Goal: Feedback & Contribution: Contribute content

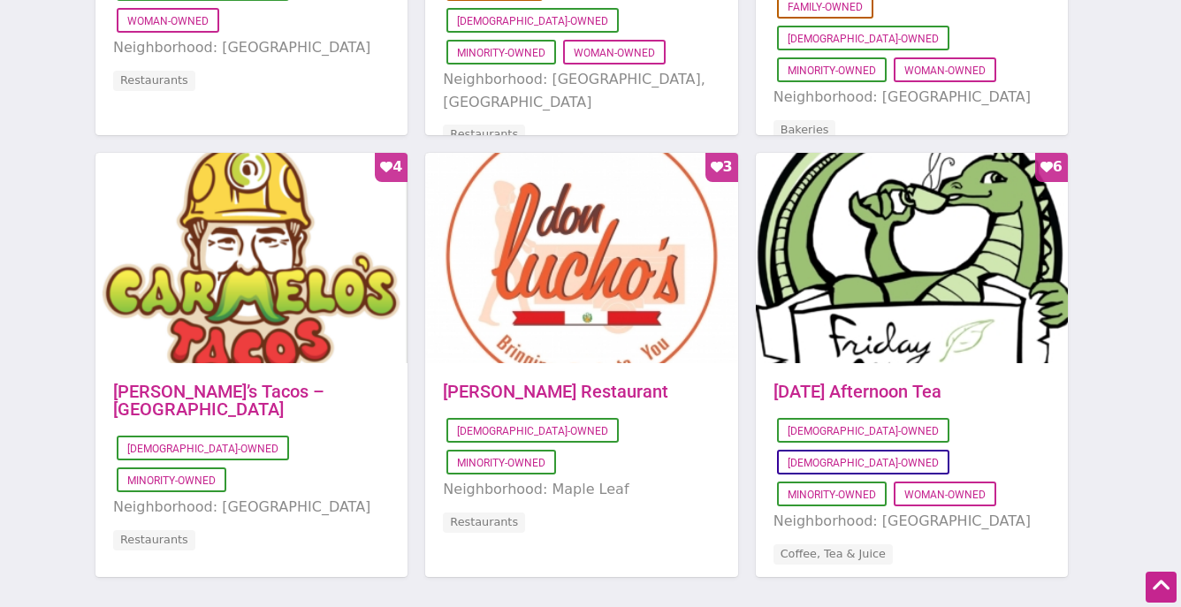
scroll to position [1852, 0]
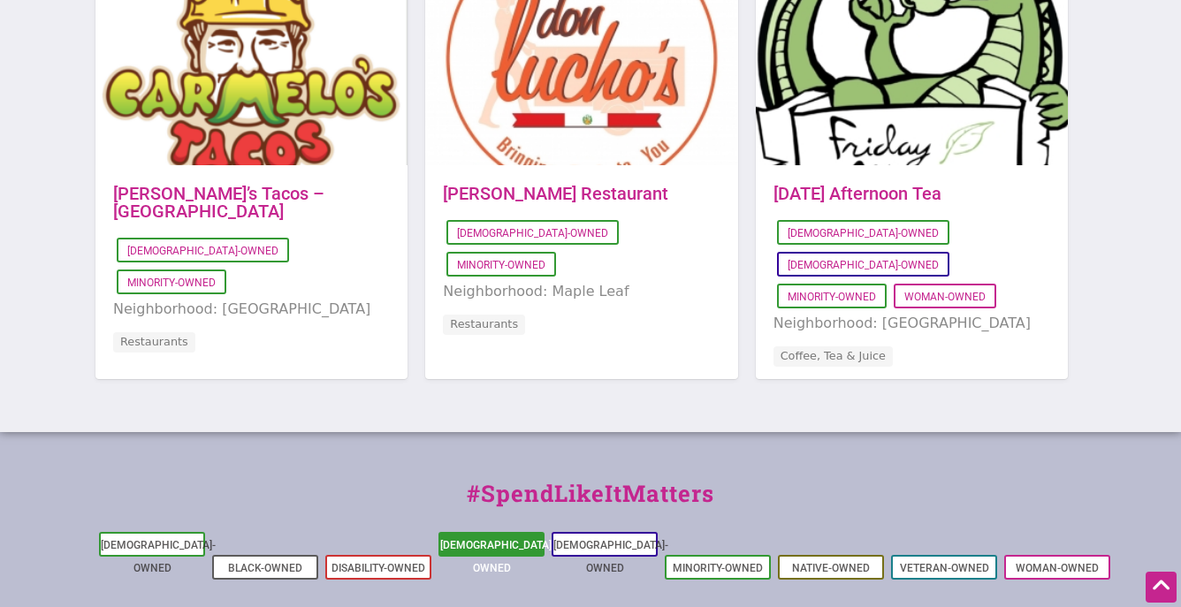
click at [512, 539] on link "[DEMOGRAPHIC_DATA]-Owned" at bounding box center [497, 556] width 115 height 35
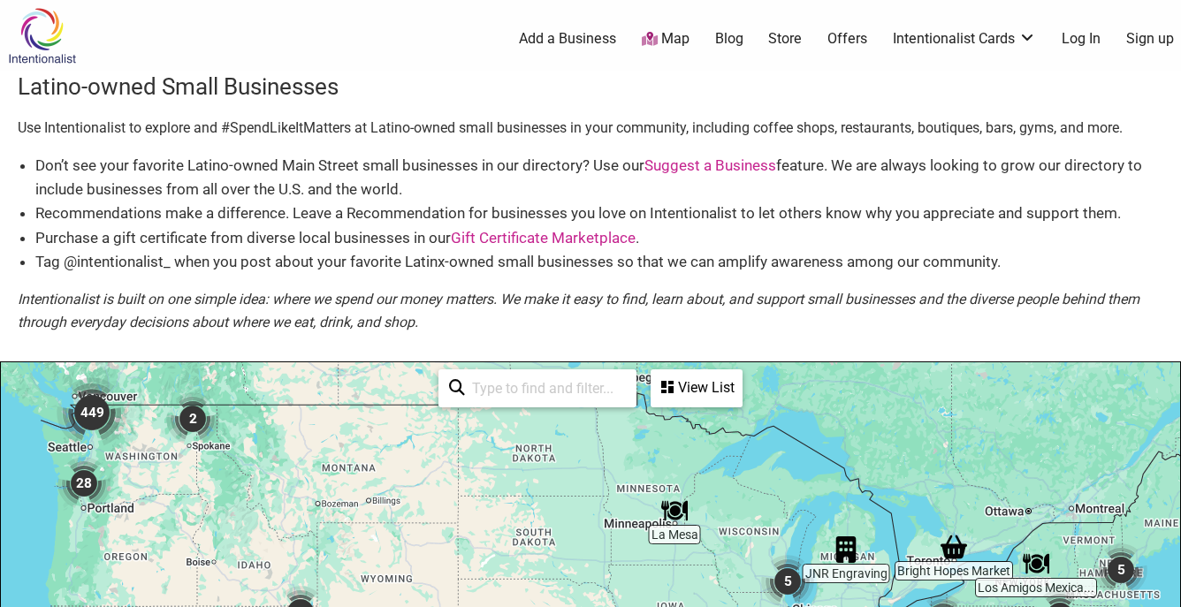
click at [663, 37] on link "Map" at bounding box center [666, 39] width 48 height 20
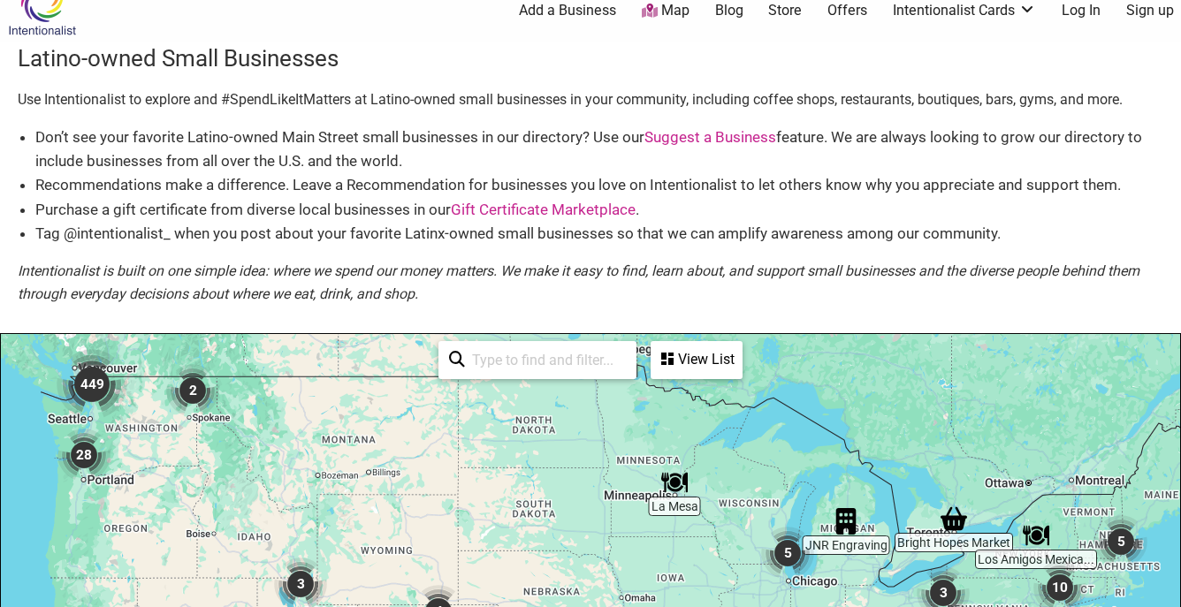
scroll to position [99, 0]
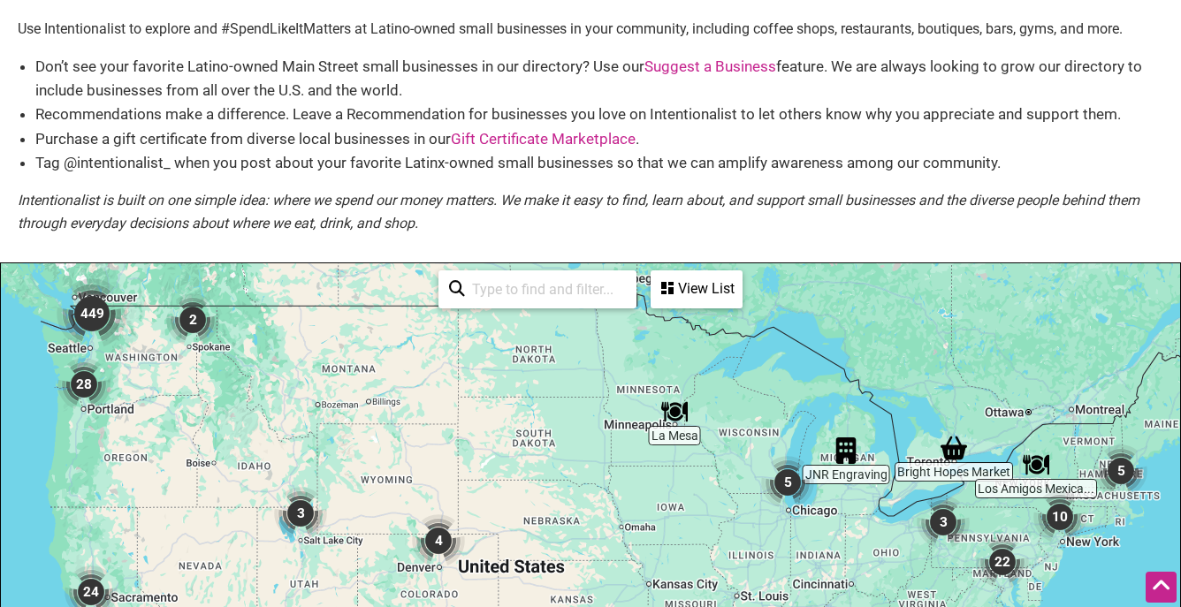
click at [89, 313] on img "449" at bounding box center [92, 313] width 71 height 71
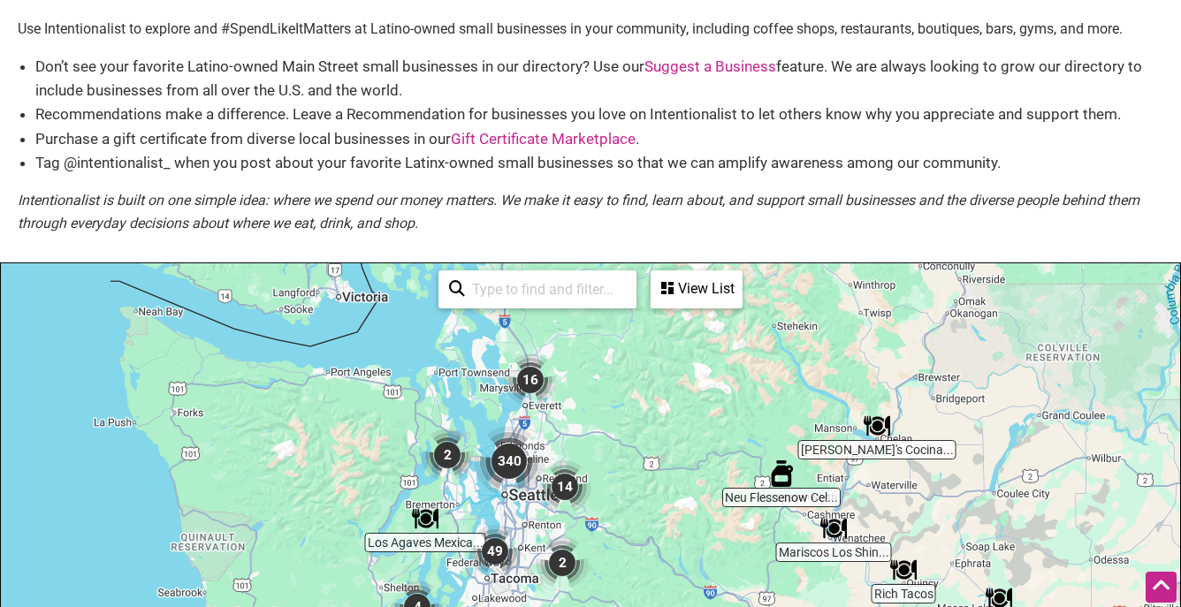
drag, startPoint x: 589, startPoint y: 505, endPoint x: 635, endPoint y: 347, distance: 163.9
click at [635, 347] on div "To navigate, press the arrow keys." at bounding box center [590, 607] width 1179 height 688
click at [511, 462] on img "340" at bounding box center [509, 461] width 71 height 71
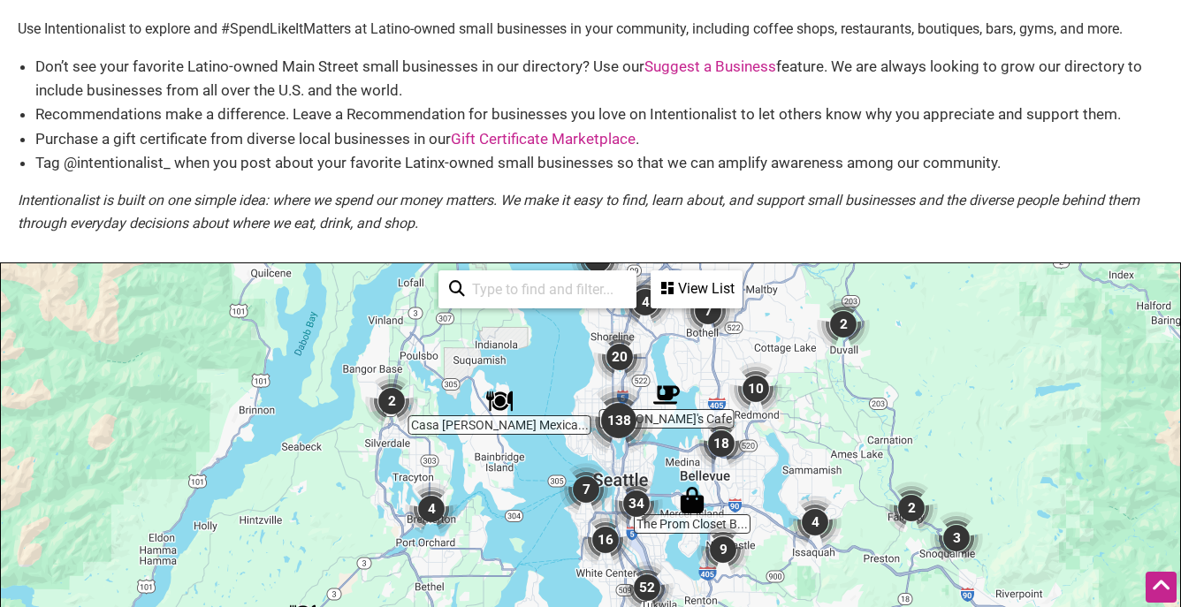
drag, startPoint x: 779, startPoint y: 478, endPoint x: 789, endPoint y: 324, distance: 154.1
click at [789, 324] on div "To navigate, press the arrow keys." at bounding box center [590, 607] width 1179 height 688
click at [622, 424] on img "138" at bounding box center [618, 420] width 71 height 71
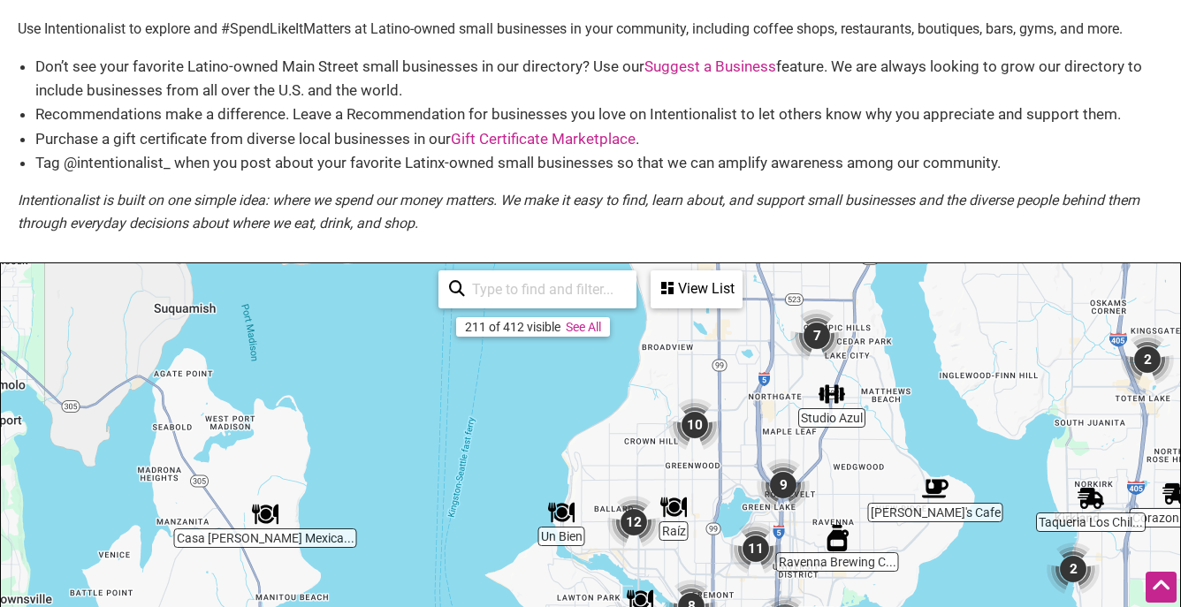
drag, startPoint x: 728, startPoint y: 478, endPoint x: 852, endPoint y: 543, distance: 139.5
click at [852, 543] on div "To navigate, press the arrow keys." at bounding box center [590, 607] width 1179 height 688
click at [696, 429] on img "10" at bounding box center [694, 425] width 53 height 53
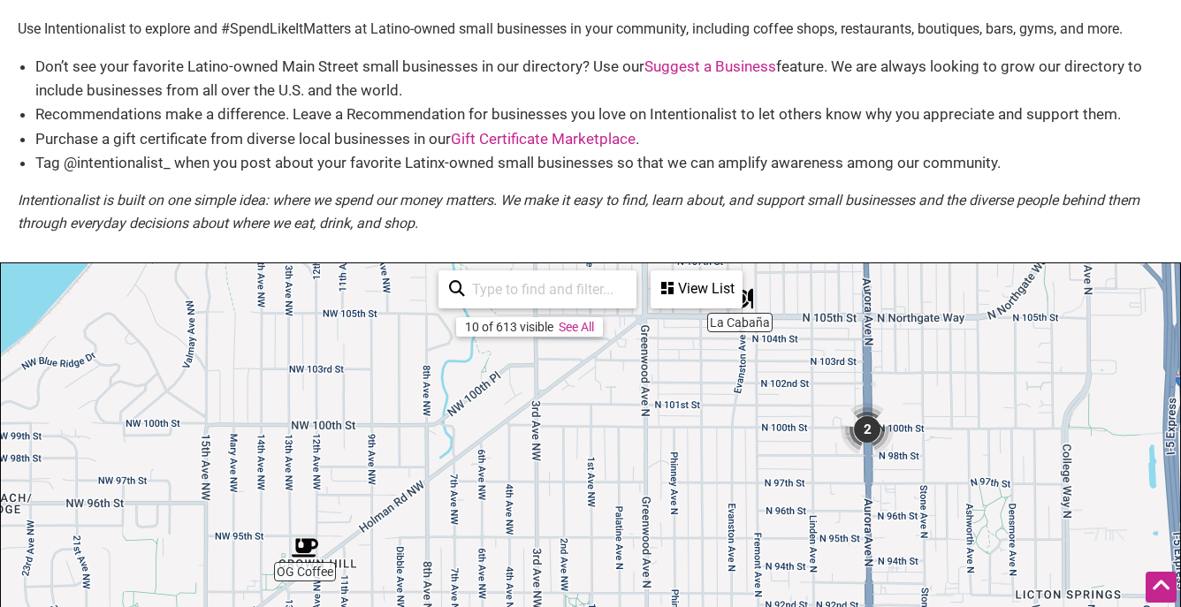
click at [870, 433] on img "2" at bounding box center [866, 429] width 53 height 53
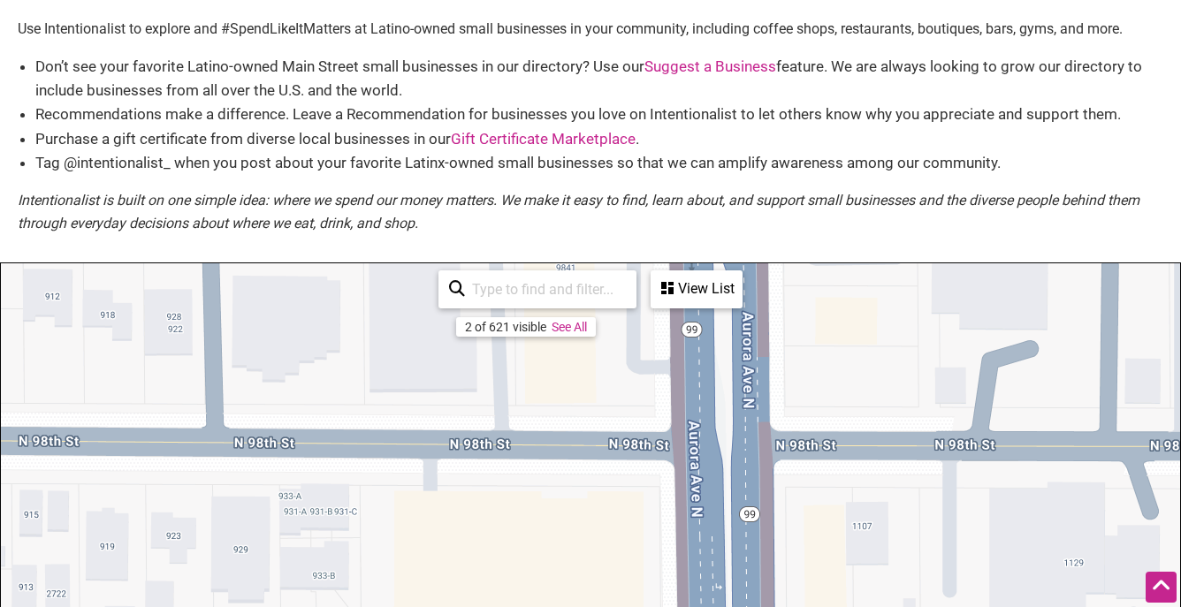
drag, startPoint x: 770, startPoint y: 438, endPoint x: 891, endPoint y: 270, distance: 207.0
click at [891, 270] on div "To navigate, press the arrow keys." at bounding box center [590, 607] width 1179 height 688
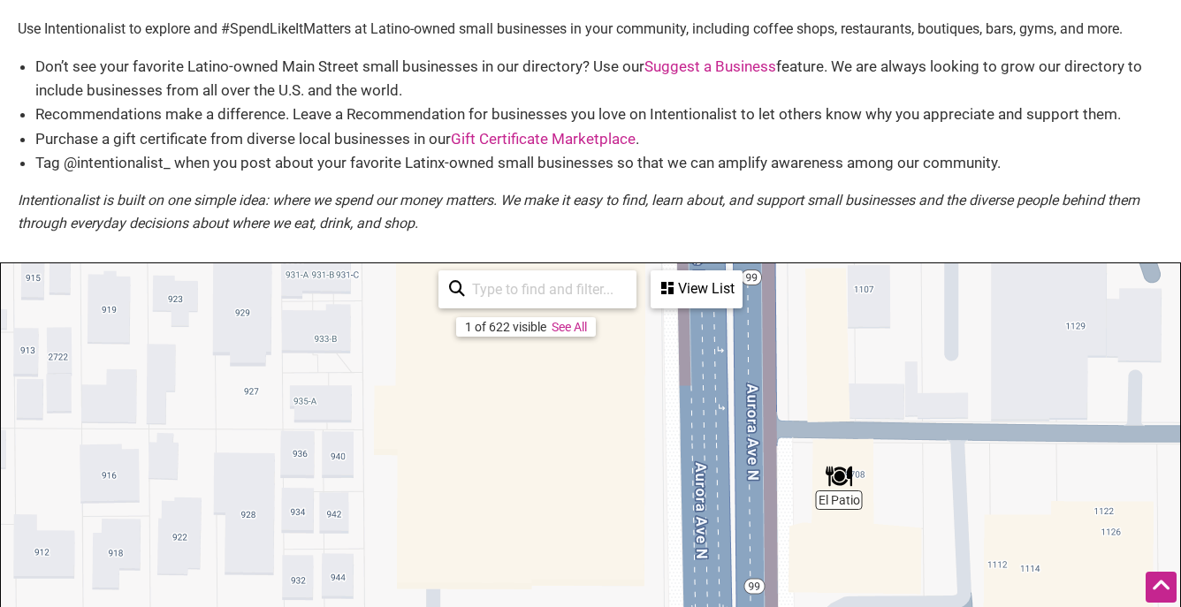
drag, startPoint x: 888, startPoint y: 534, endPoint x: 893, endPoint y: 293, distance: 240.4
click at [893, 293] on div "To navigate, press the arrow keys." at bounding box center [590, 607] width 1179 height 688
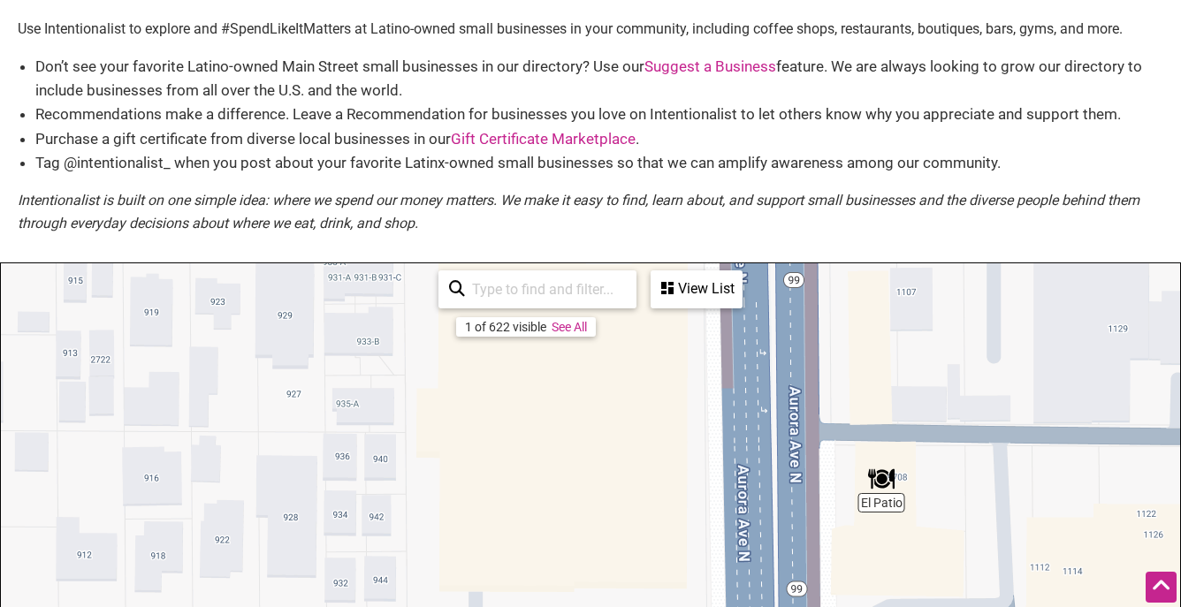
drag, startPoint x: 909, startPoint y: 555, endPoint x: 955, endPoint y: 581, distance: 53.1
click at [955, 581] on div "To navigate, press the arrow keys." at bounding box center [590, 607] width 1179 height 688
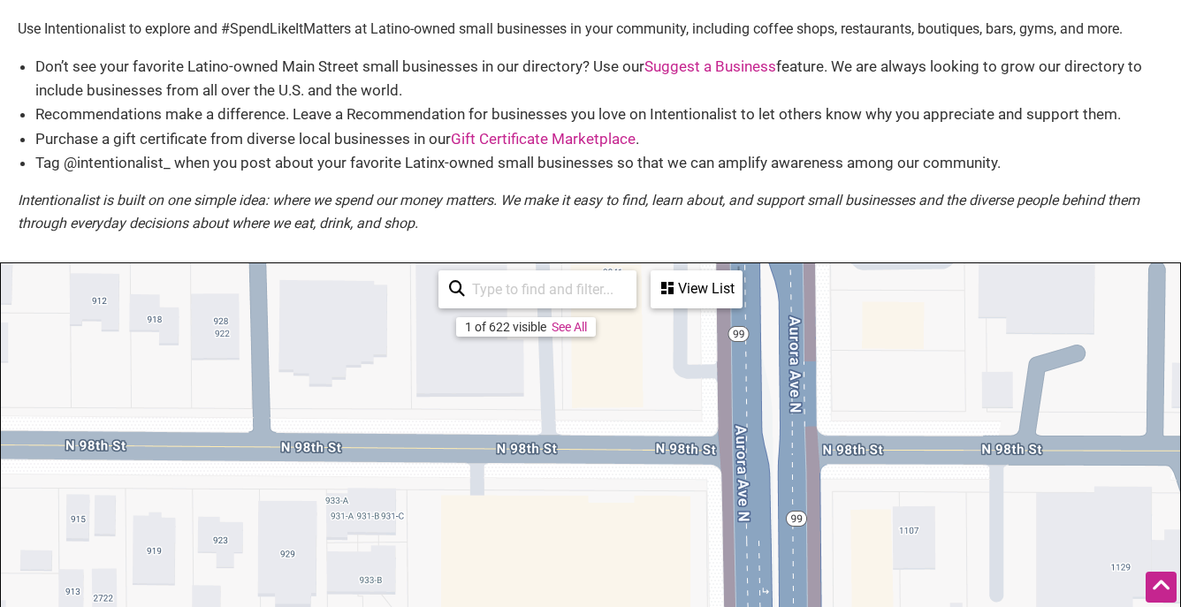
drag, startPoint x: 931, startPoint y: 356, endPoint x: 931, endPoint y: 579, distance: 222.7
click at [931, 579] on div "To navigate, press the arrow keys." at bounding box center [590, 607] width 1179 height 688
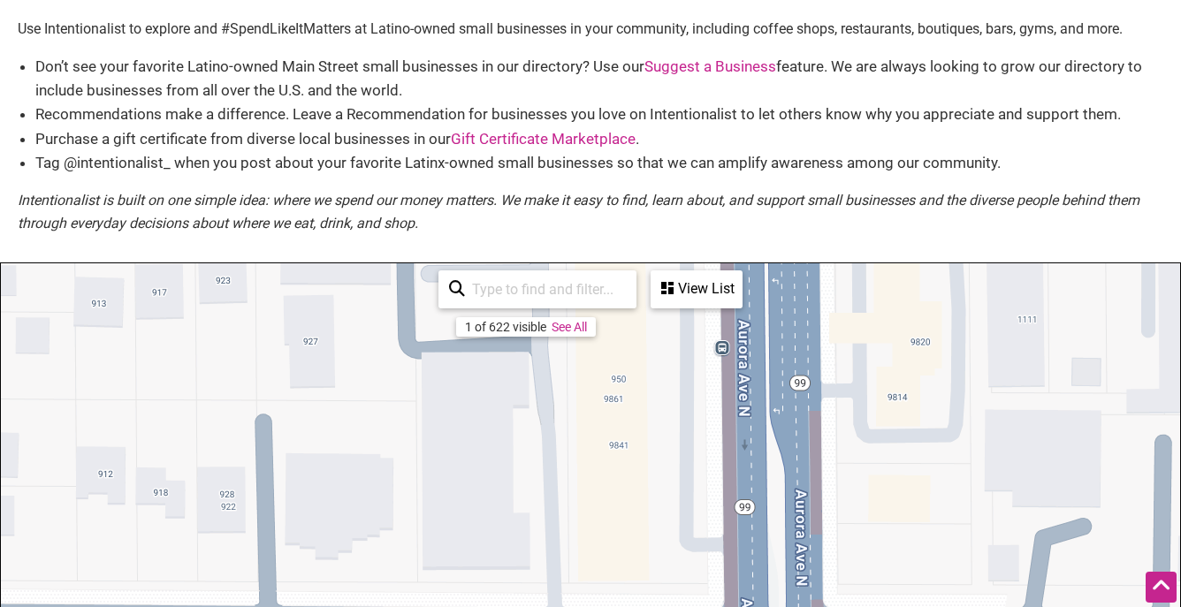
drag, startPoint x: 939, startPoint y: 371, endPoint x: 950, endPoint y: 592, distance: 221.2
click at [950, 592] on div "To navigate, press the arrow keys." at bounding box center [590, 607] width 1179 height 688
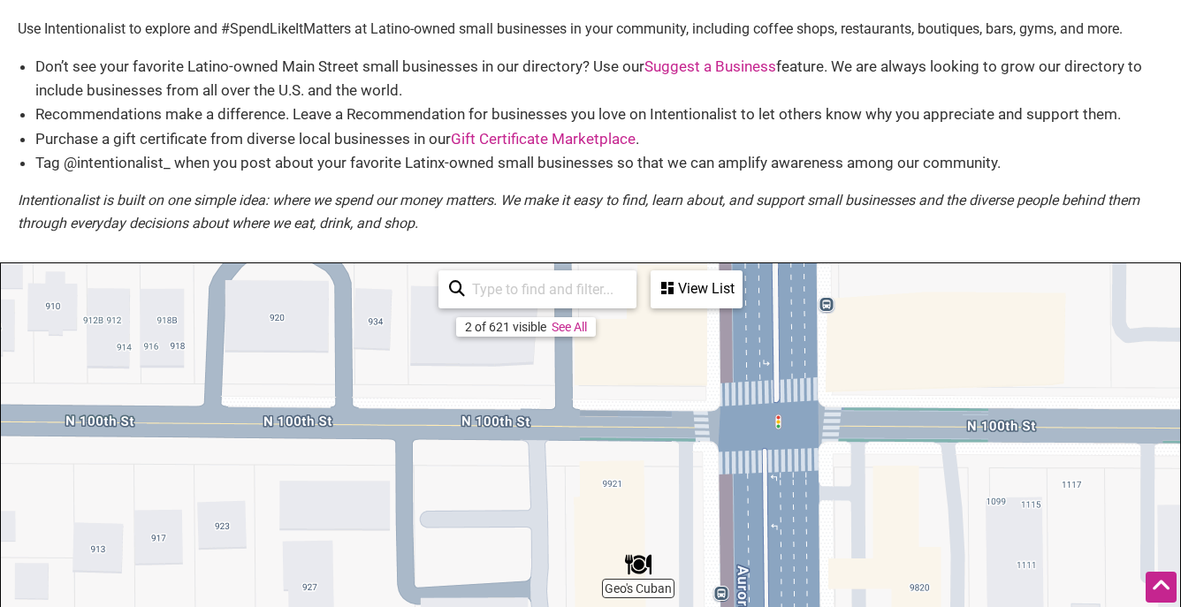
drag, startPoint x: 969, startPoint y: 371, endPoint x: 968, endPoint y: 586, distance: 214.7
click at [968, 586] on div "To navigate, press the arrow keys." at bounding box center [590, 607] width 1179 height 688
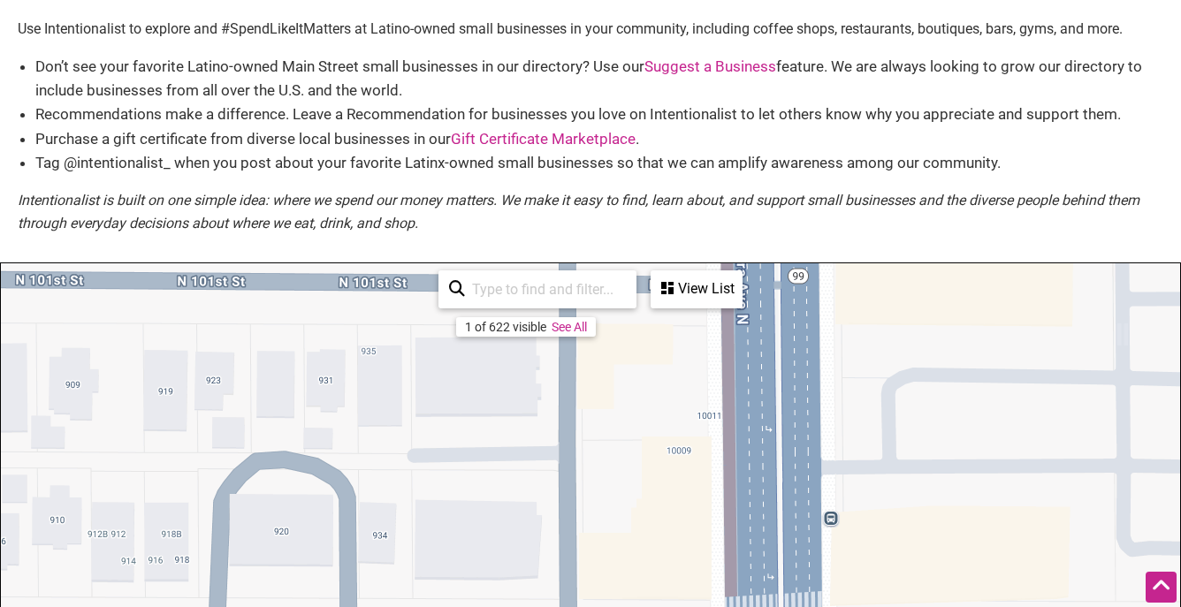
drag, startPoint x: 967, startPoint y: 349, endPoint x: 971, endPoint y: 568, distance: 219.2
click at [971, 568] on div "To navigate, press the arrow keys." at bounding box center [590, 607] width 1179 height 688
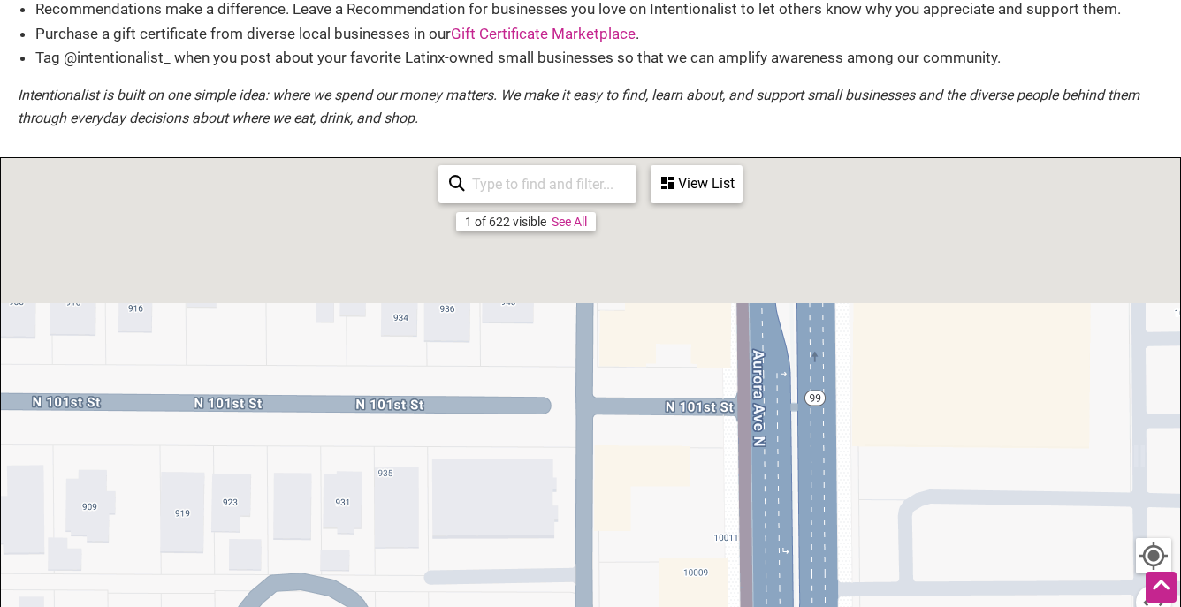
drag, startPoint x: 939, startPoint y: 372, endPoint x: 956, endPoint y: 634, distance: 262.1
click at [956, 606] on div "To navigate, press the arrow keys." at bounding box center [590, 502] width 1179 height 688
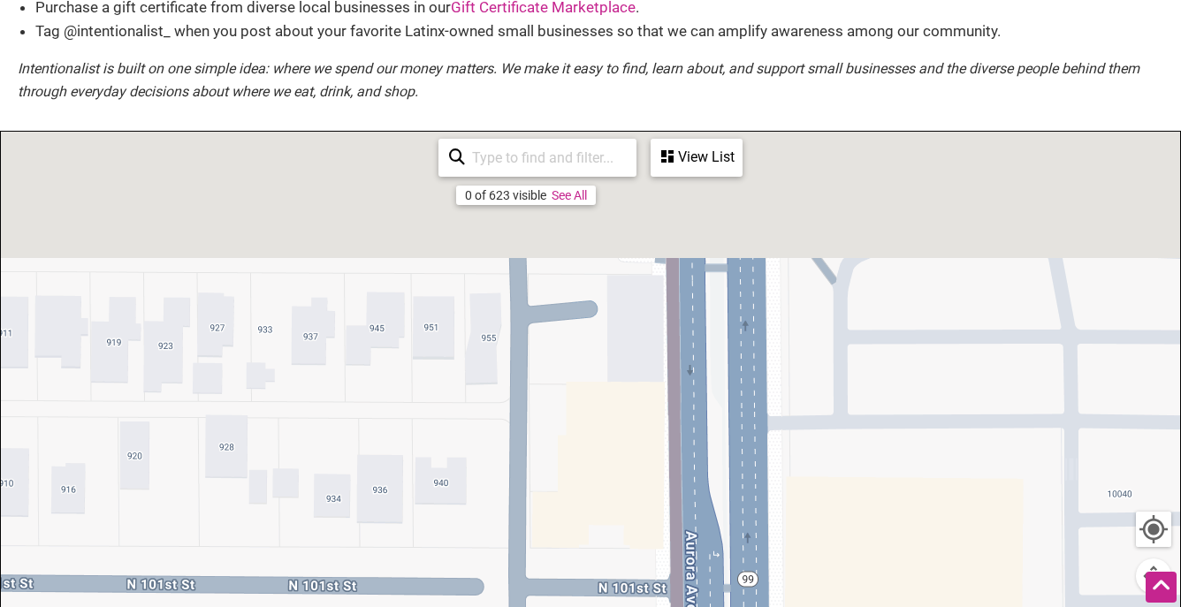
drag, startPoint x: 947, startPoint y: 344, endPoint x: 868, endPoint y: 545, distance: 216.6
click at [869, 547] on div "To navigate, press the arrow keys." at bounding box center [590, 476] width 1179 height 688
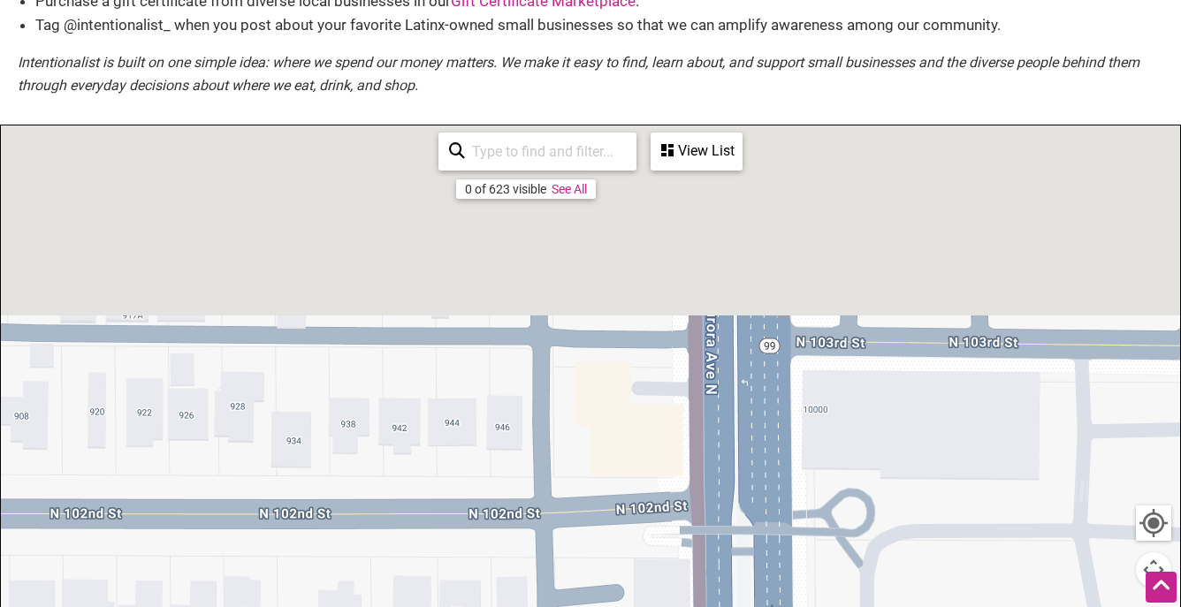
drag, startPoint x: 889, startPoint y: 370, endPoint x: 925, endPoint y: 609, distance: 241.3
click at [925, 606] on div "To navigate, press the arrow keys." at bounding box center [590, 469] width 1179 height 688
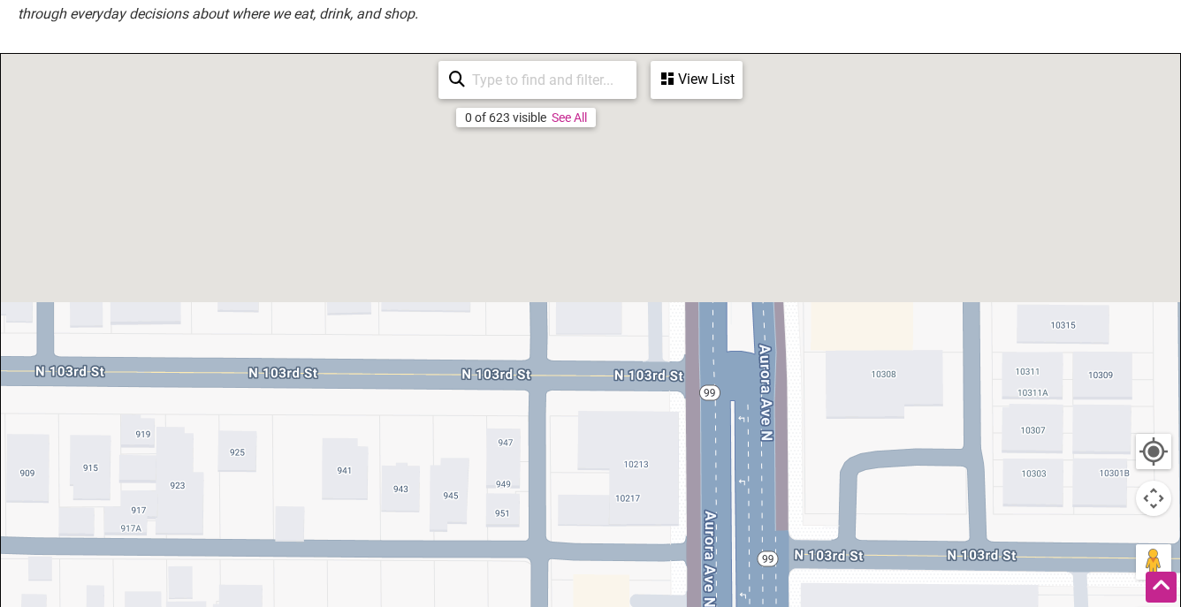
drag, startPoint x: 958, startPoint y: 452, endPoint x: 956, endPoint y: 674, distance: 221.8
click at [956, 606] on div "To navigate, press the arrow keys." at bounding box center [590, 398] width 1179 height 688
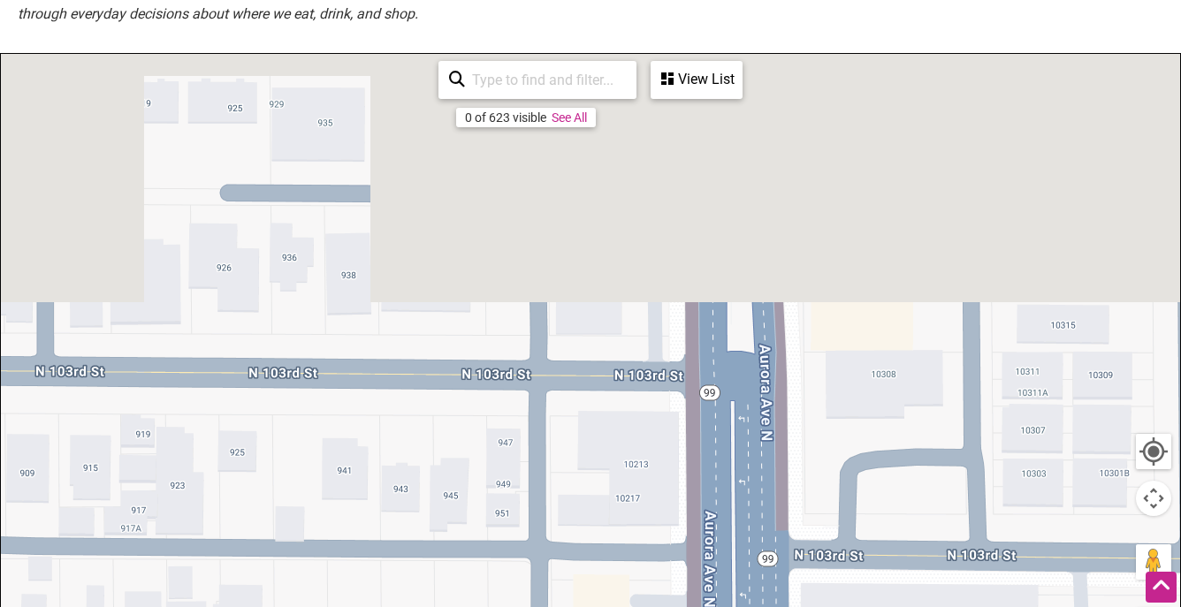
scroll to position [510, 0]
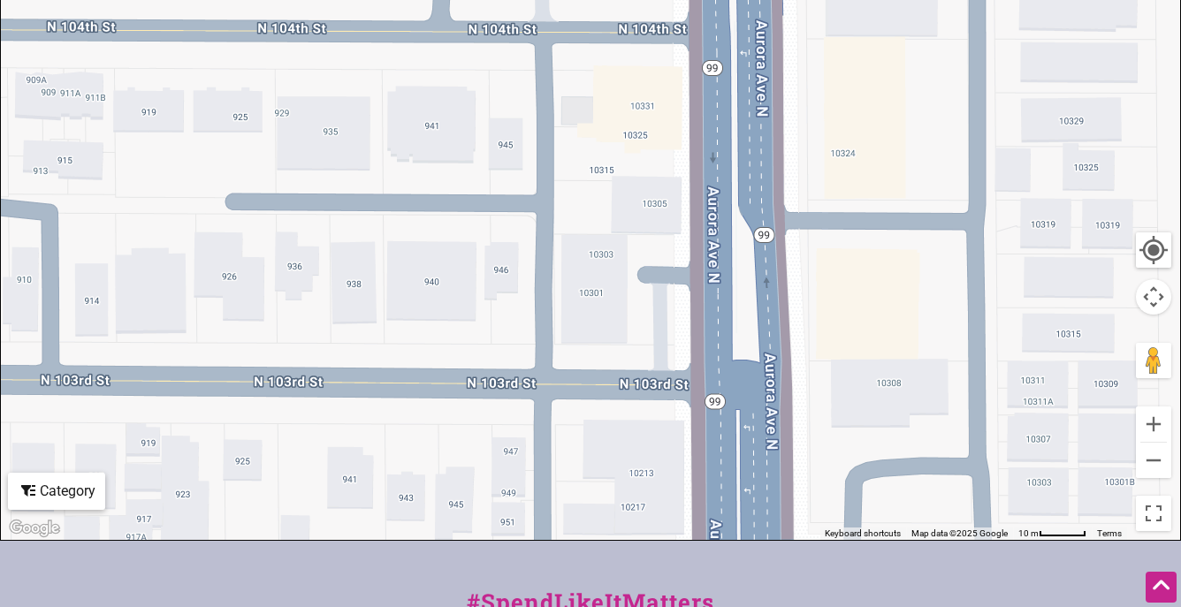
drag, startPoint x: 931, startPoint y: 340, endPoint x: 941, endPoint y: 596, distance: 255.6
click at [941, 540] on div "To navigate, press the arrow keys." at bounding box center [590, 196] width 1179 height 688
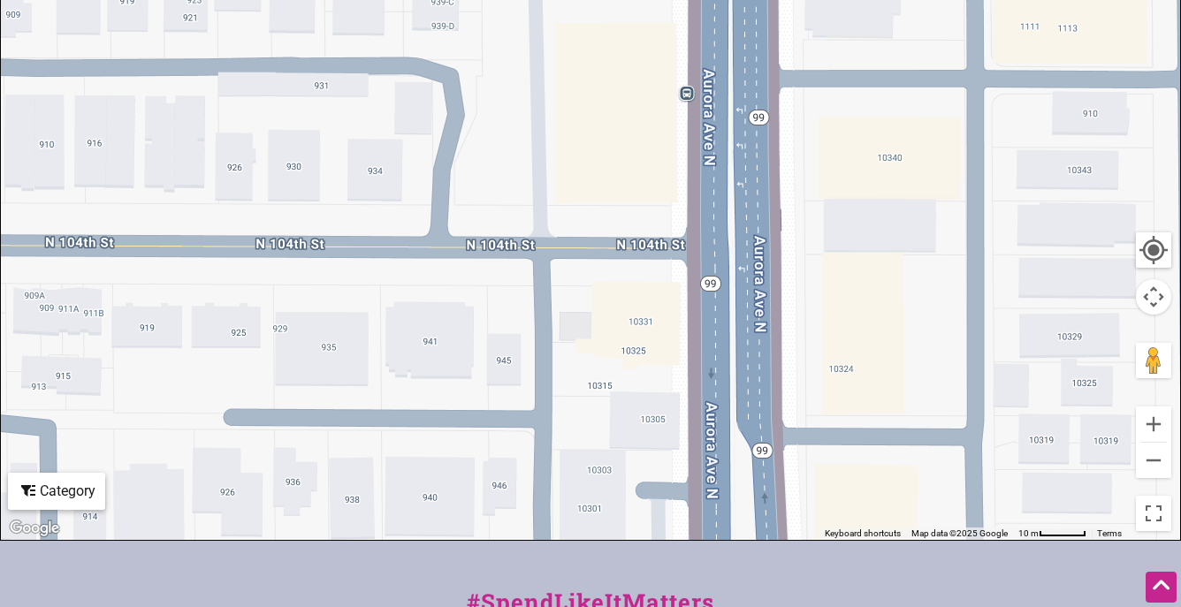
drag, startPoint x: 931, startPoint y: 268, endPoint x: 928, endPoint y: 541, distance: 273.1
click at [929, 540] on div "To navigate, press the arrow keys." at bounding box center [590, 196] width 1179 height 688
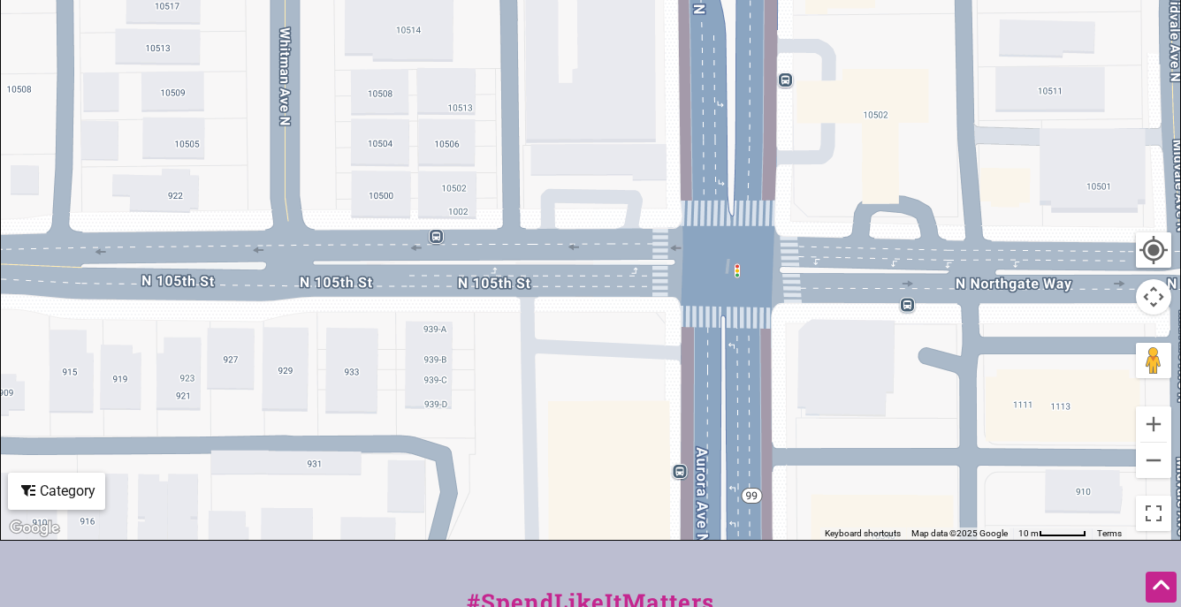
drag, startPoint x: 930, startPoint y: 303, endPoint x: 925, endPoint y: 521, distance: 217.4
click at [925, 521] on div "To navigate, press the arrow keys." at bounding box center [590, 196] width 1179 height 688
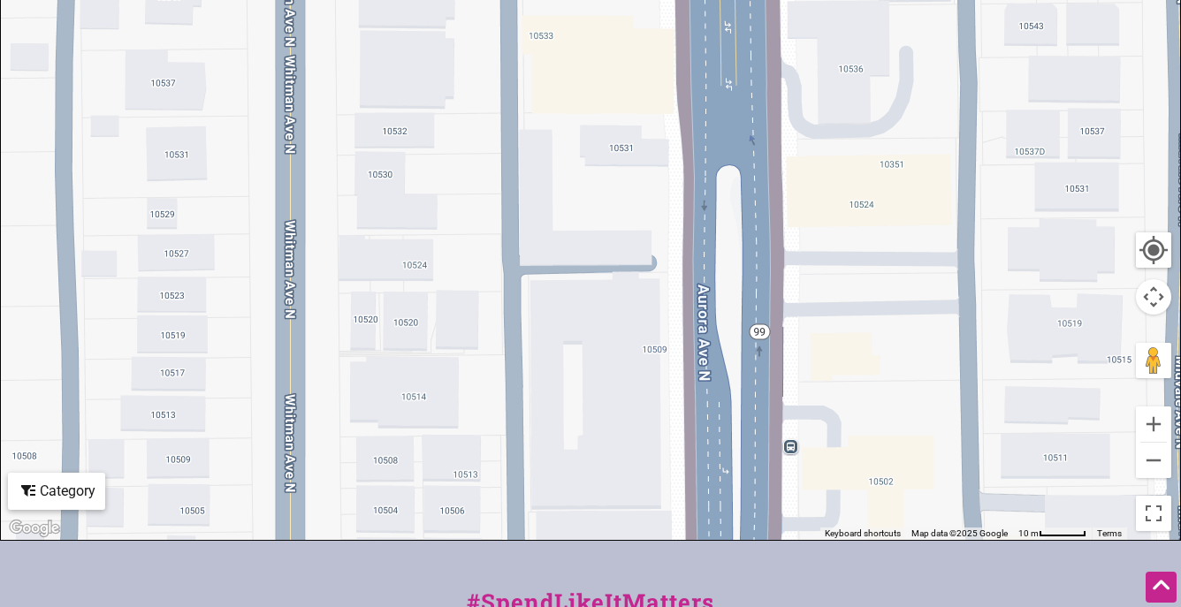
drag, startPoint x: 887, startPoint y: 171, endPoint x: 893, endPoint y: 540, distance: 368.6
click at [893, 540] on div "To navigate, press the arrow keys. 0 of 623 visible See All View List Sorry...n…" at bounding box center [590, 196] width 1179 height 688
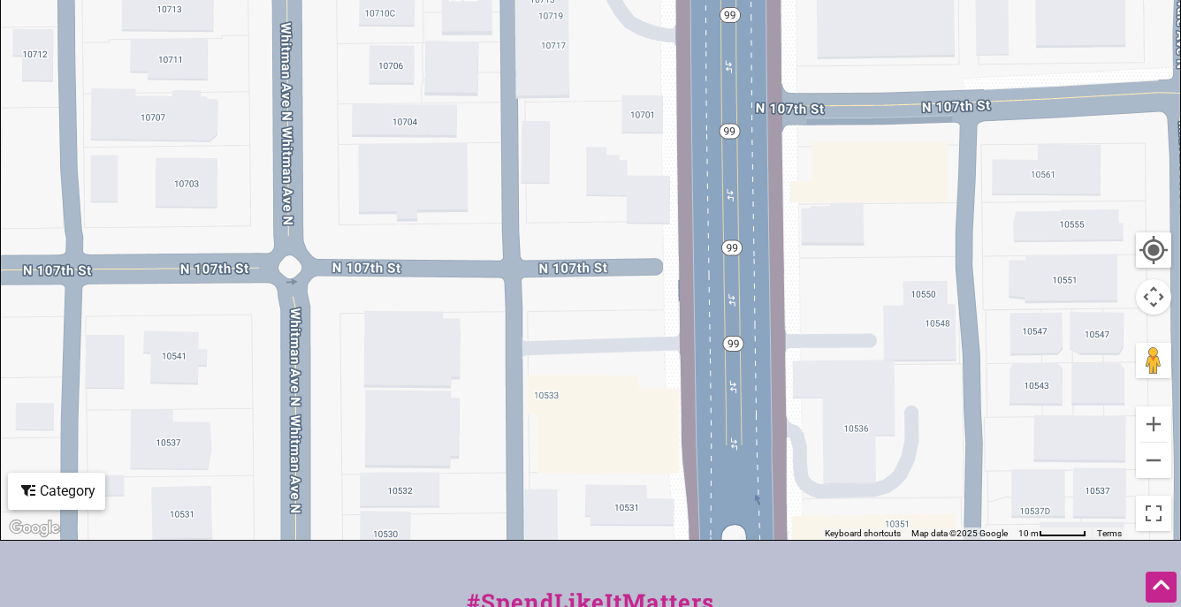
drag, startPoint x: 894, startPoint y: 216, endPoint x: 896, endPoint y: 513, distance: 296.9
click at [896, 513] on div "To navigate, press the arrow keys." at bounding box center [590, 196] width 1179 height 688
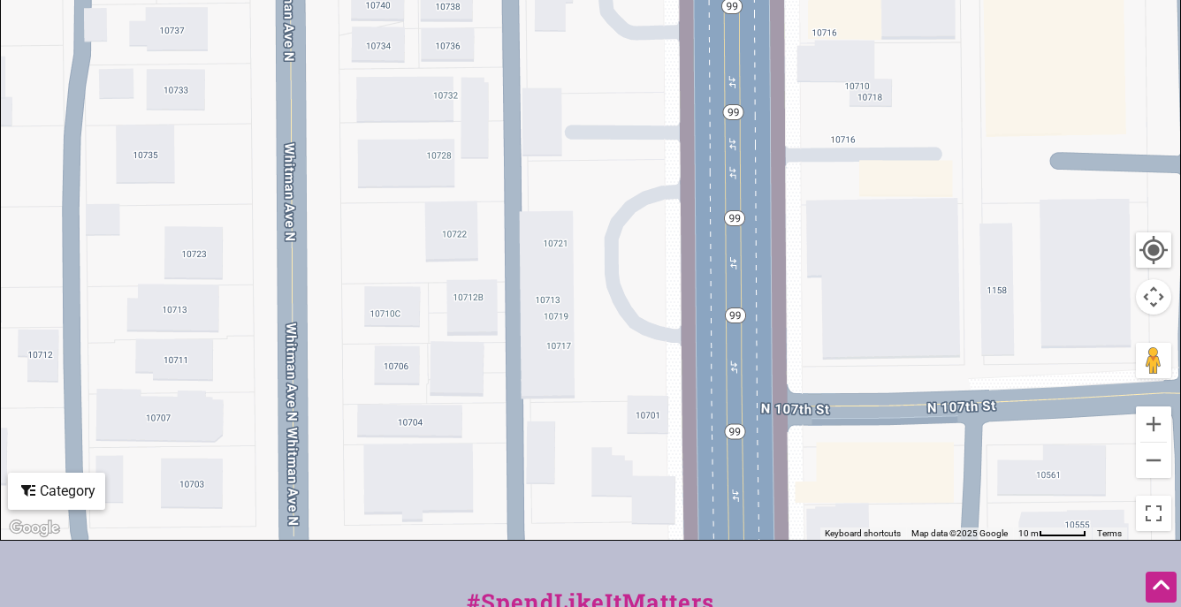
drag, startPoint x: 893, startPoint y: 239, endPoint x: 899, endPoint y: 562, distance: 322.6
click at [899, 540] on div "To navigate, press the arrow keys." at bounding box center [590, 196] width 1179 height 688
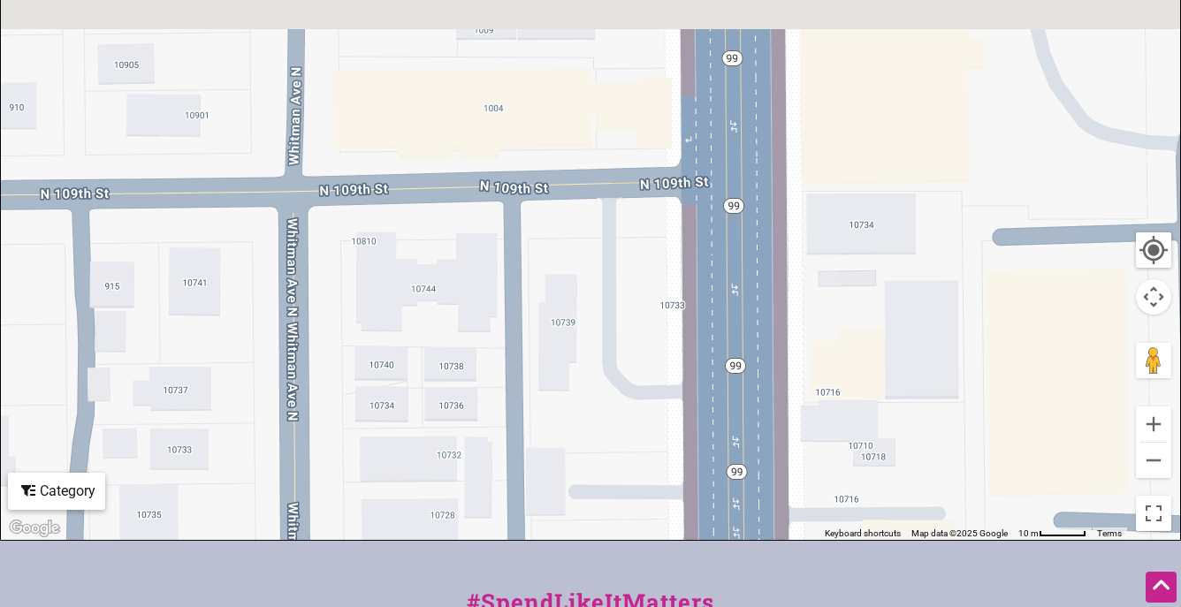
drag, startPoint x: 901, startPoint y: 284, endPoint x: 904, endPoint y: 555, distance: 271.3
click at [904, 540] on div "To navigate, press the arrow keys." at bounding box center [590, 196] width 1179 height 688
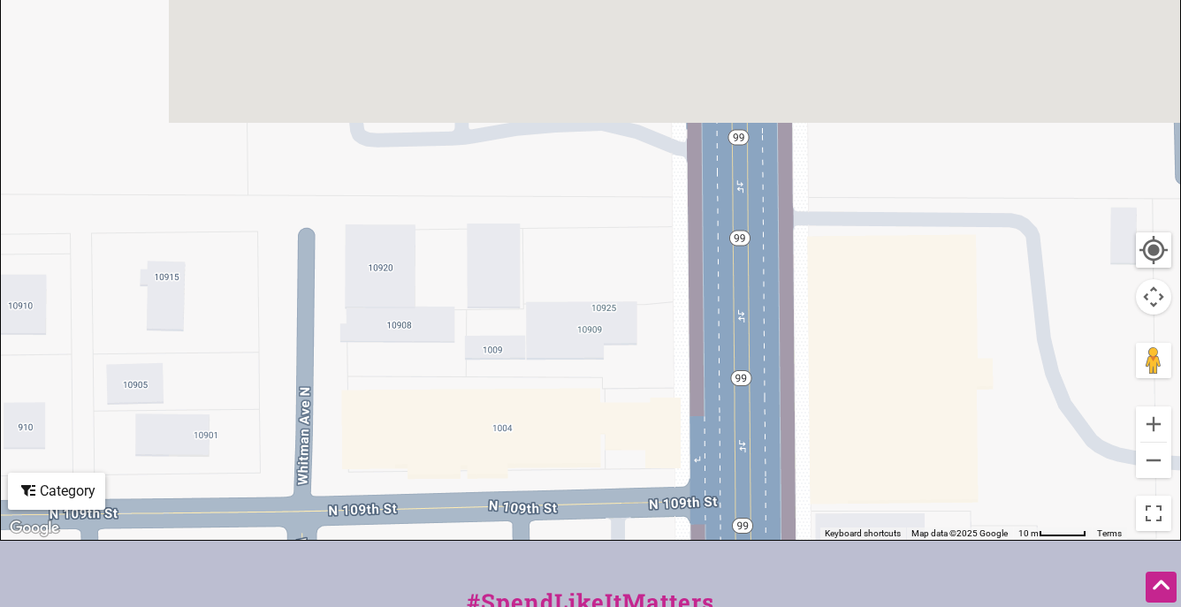
drag, startPoint x: 929, startPoint y: 221, endPoint x: 938, endPoint y: 536, distance: 314.7
click at [938, 536] on div "To navigate, press the arrow keys. 0 of 623 visible See All View List Sorry...n…" at bounding box center [590, 196] width 1179 height 688
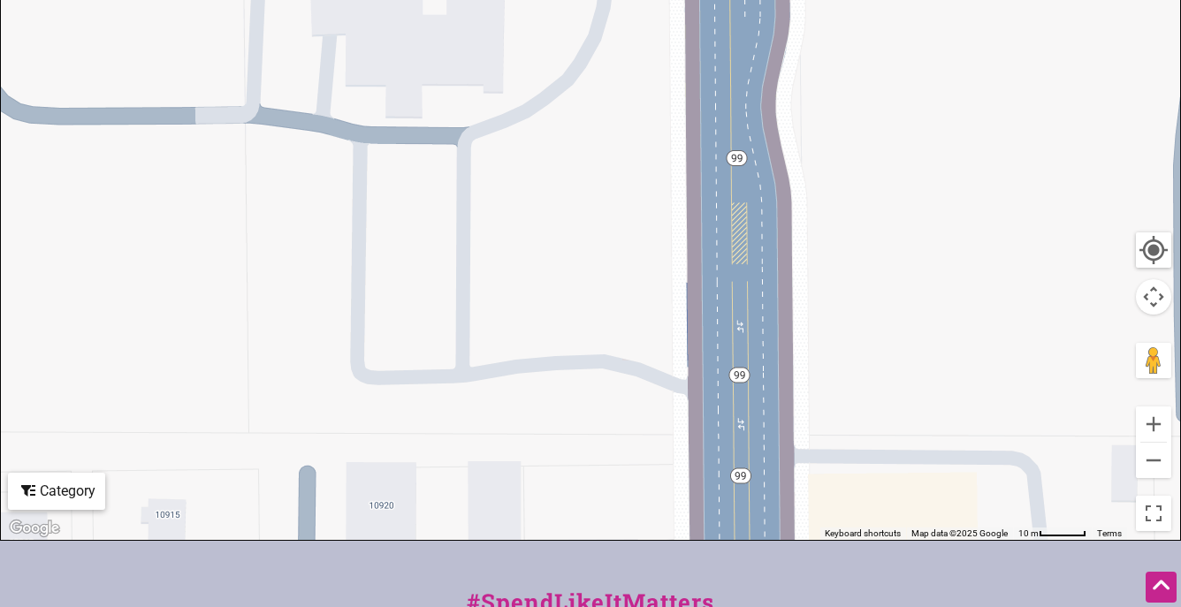
drag, startPoint x: 942, startPoint y: 312, endPoint x: 942, endPoint y: 609, distance: 296.9
click at [942, 540] on div "To navigate, press the arrow keys." at bounding box center [590, 196] width 1179 height 688
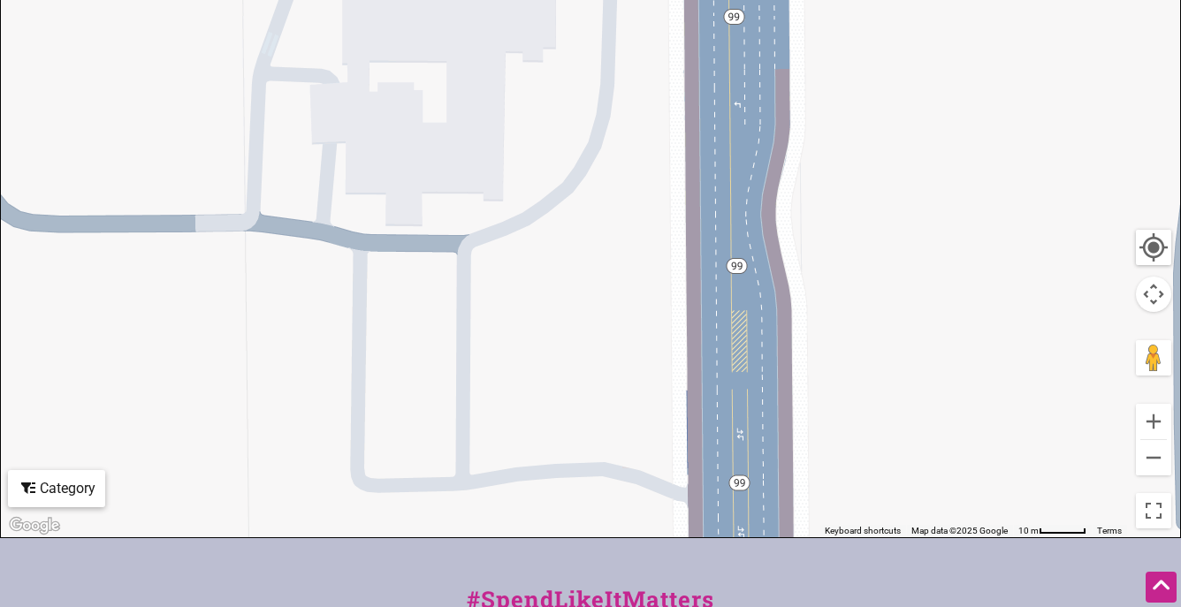
drag, startPoint x: 938, startPoint y: 305, endPoint x: 941, endPoint y: 511, distance: 205.9
click at [941, 511] on div "To navigate, press the arrow keys." at bounding box center [590, 194] width 1179 height 688
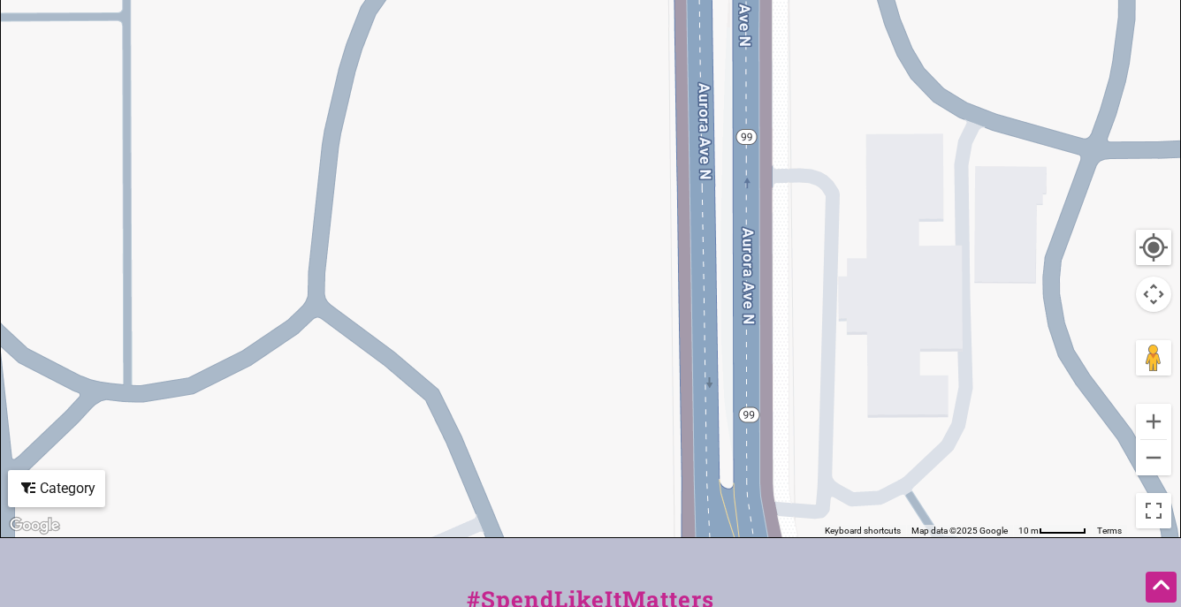
drag, startPoint x: 931, startPoint y: 264, endPoint x: 924, endPoint y: 603, distance: 338.5
click at [924, 537] on div "To navigate, press the arrow keys." at bounding box center [590, 194] width 1179 height 688
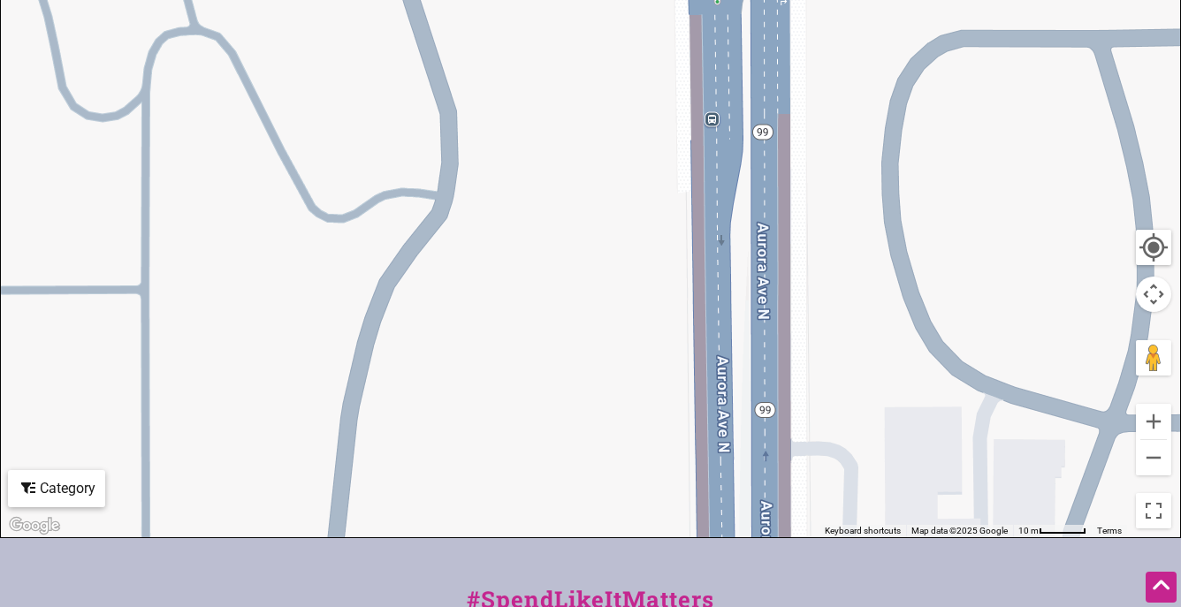
drag, startPoint x: 922, startPoint y: 276, endPoint x: 940, endPoint y: 552, distance: 277.2
click at [940, 537] on div "To navigate, press the arrow keys." at bounding box center [590, 194] width 1179 height 688
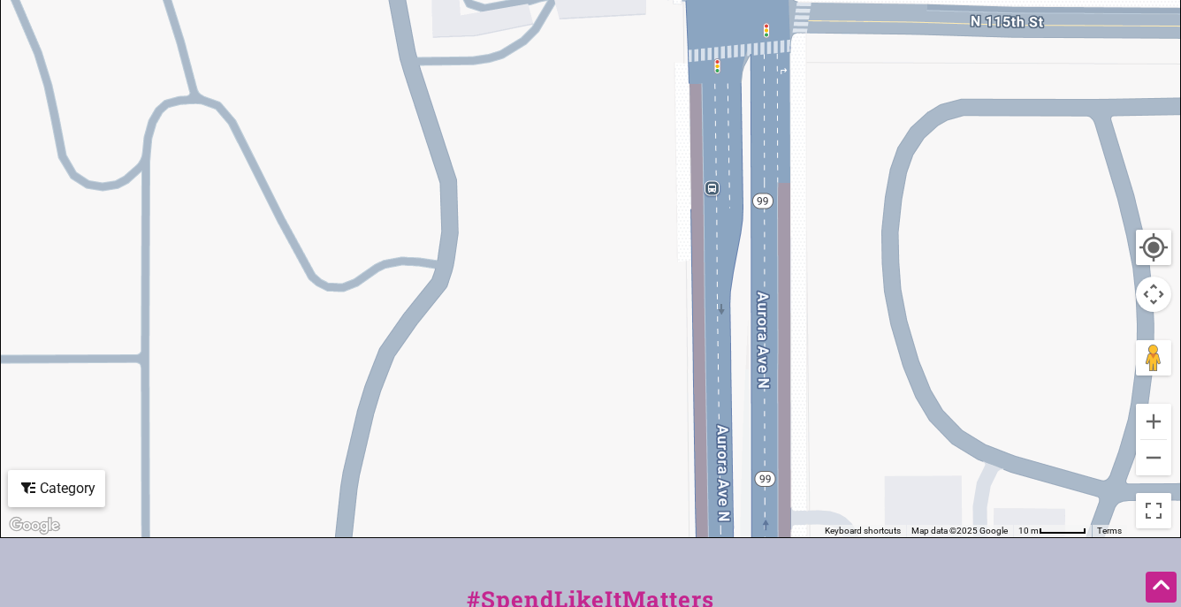
drag, startPoint x: 916, startPoint y: 226, endPoint x: 915, endPoint y: 483, distance: 256.3
click at [915, 483] on div "To navigate, press the arrow keys." at bounding box center [590, 194] width 1179 height 688
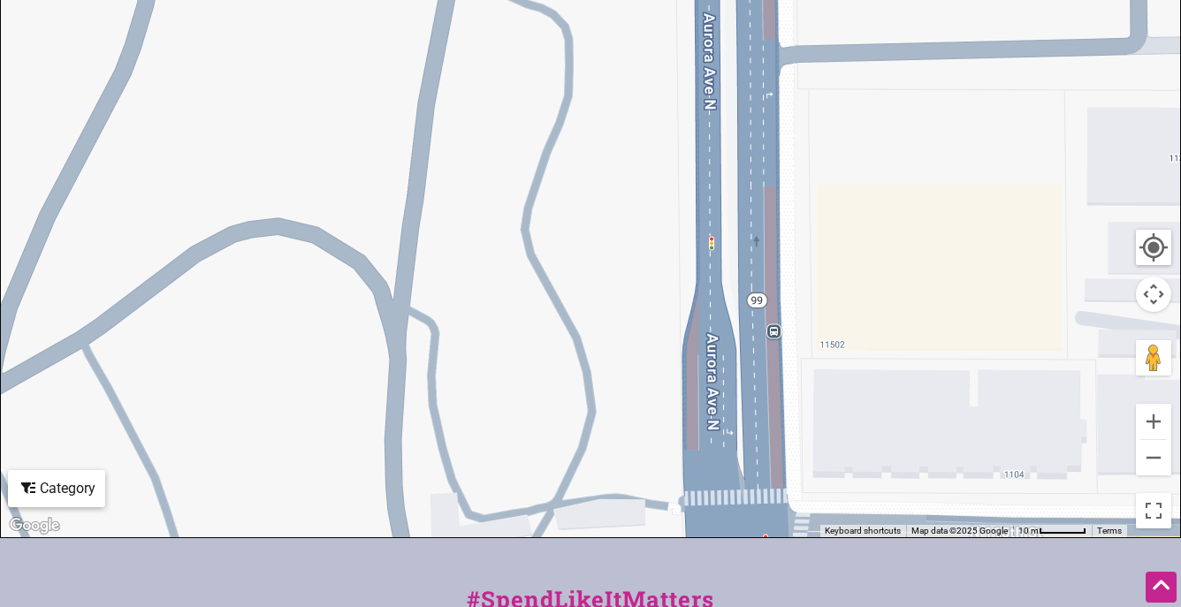
drag, startPoint x: 899, startPoint y: 180, endPoint x: 900, endPoint y: 496, distance: 315.5
click at [900, 496] on div "To navigate, press the arrow keys." at bounding box center [590, 194] width 1179 height 688
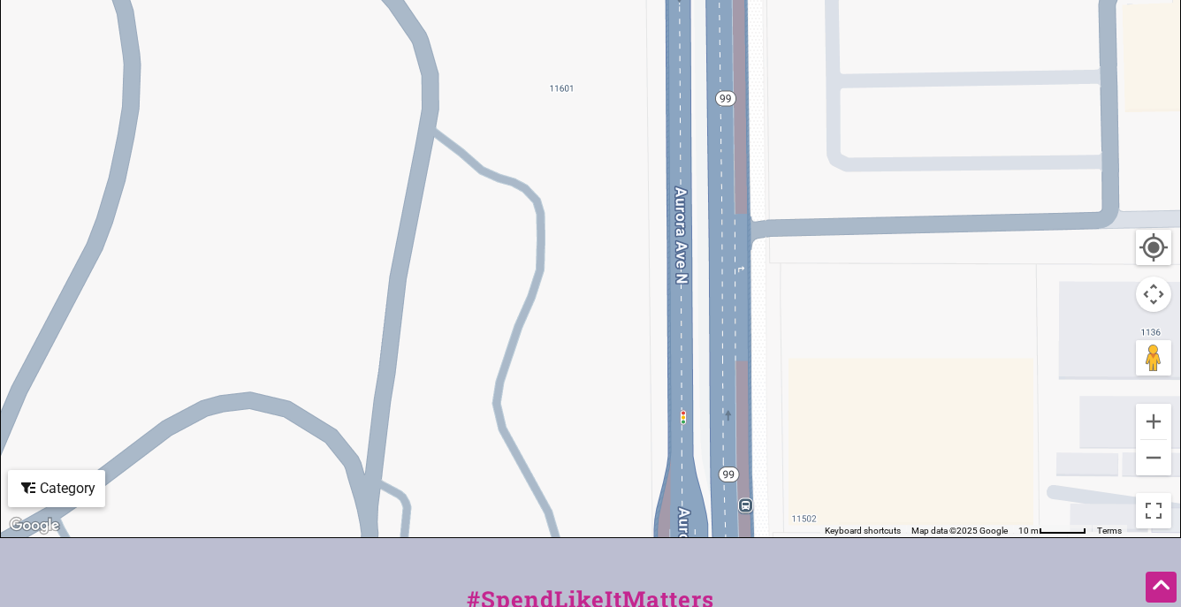
drag, startPoint x: 939, startPoint y: 251, endPoint x: 912, endPoint y: 414, distance: 165.8
click at [912, 414] on div "To navigate, press the arrow keys." at bounding box center [590, 194] width 1179 height 688
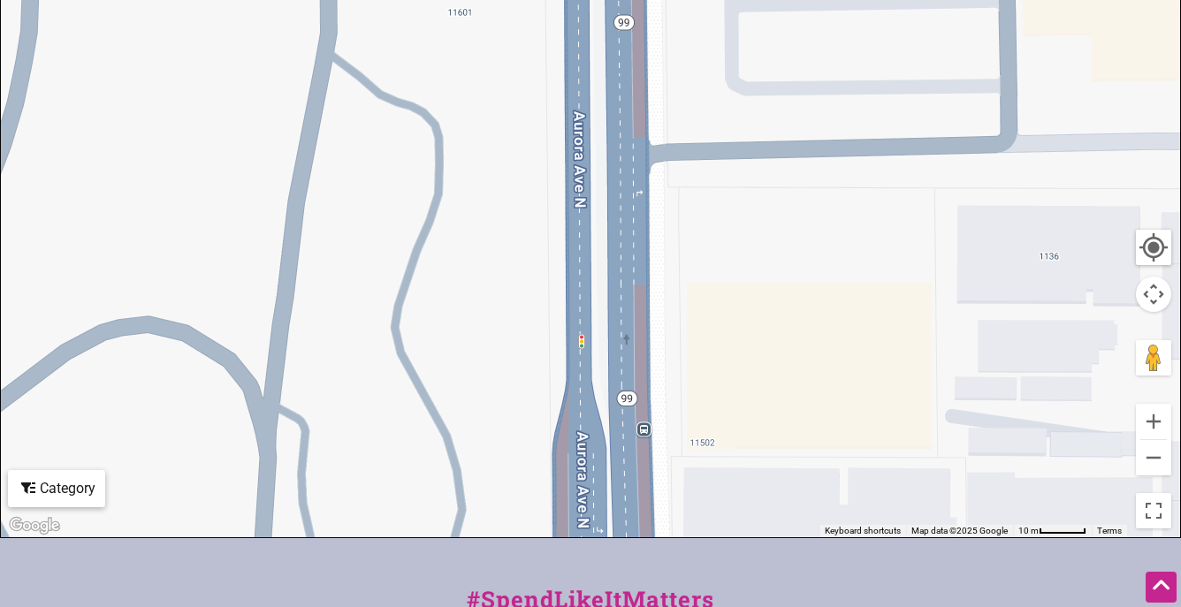
drag, startPoint x: 912, startPoint y: 414, endPoint x: 808, endPoint y: 337, distance: 129.6
click at [808, 337] on div "To navigate, press the arrow keys." at bounding box center [590, 194] width 1179 height 688
click at [1147, 454] on button "Zoom out" at bounding box center [1153, 457] width 35 height 35
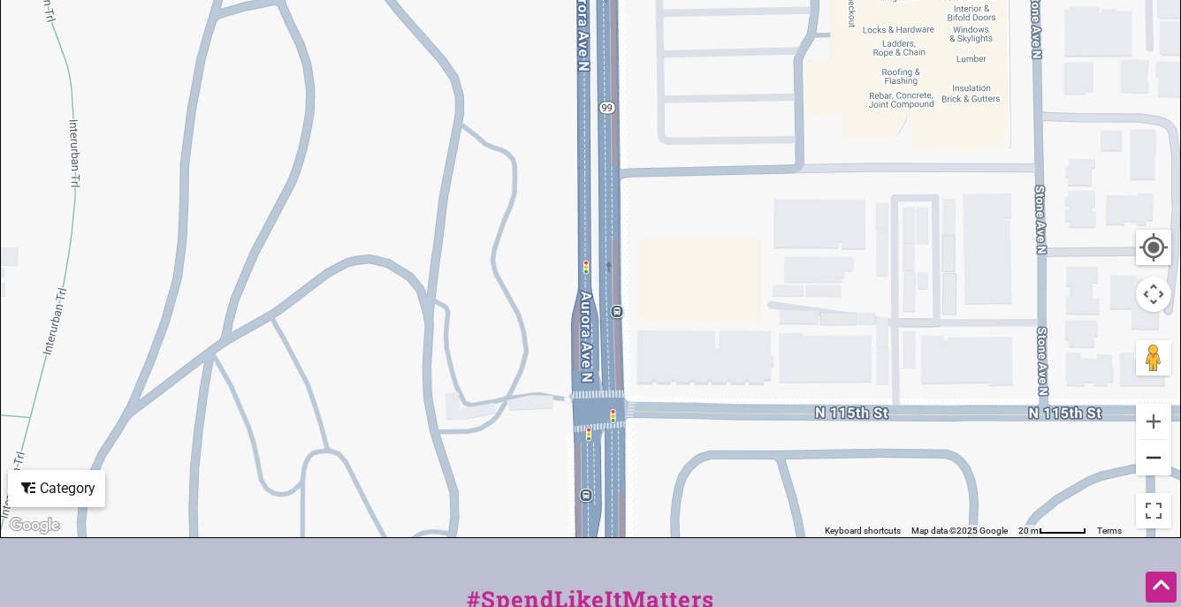
click at [1150, 460] on button "Zoom out" at bounding box center [1153, 457] width 35 height 35
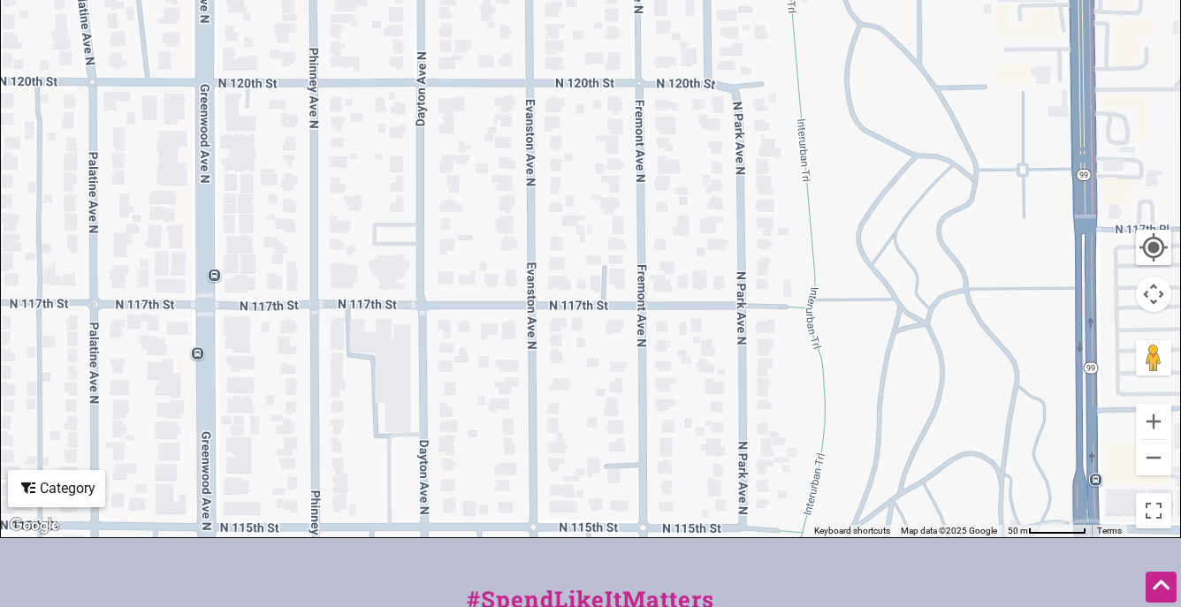
drag, startPoint x: 465, startPoint y: 190, endPoint x: 961, endPoint y: 420, distance: 546.4
click at [961, 420] on div "To navigate, press the arrow keys." at bounding box center [590, 194] width 1179 height 688
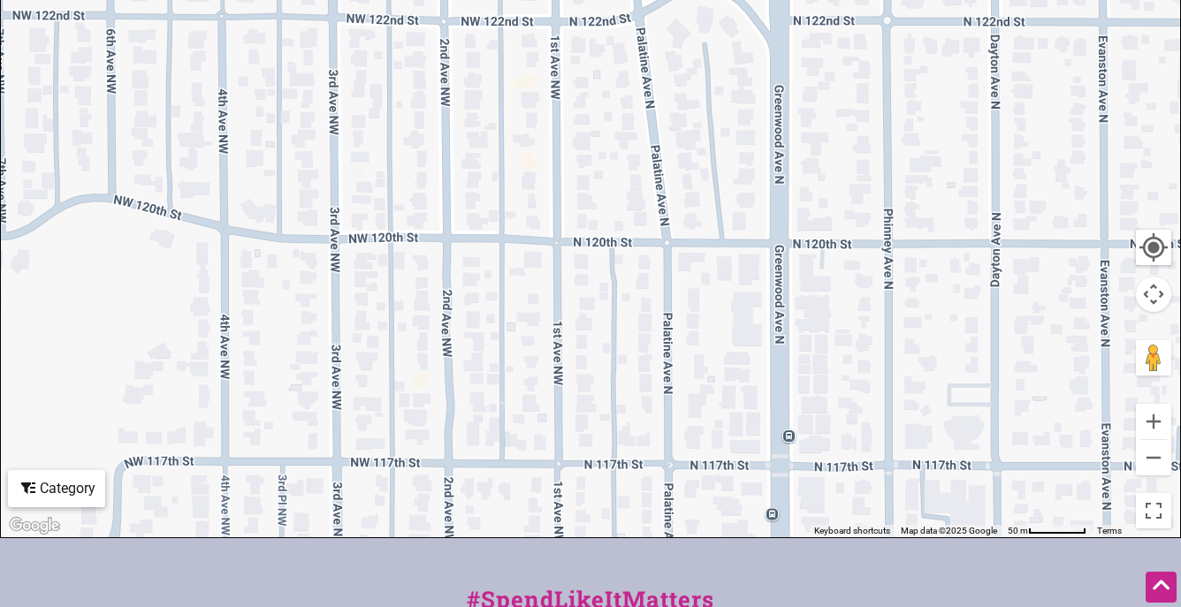
drag, startPoint x: 397, startPoint y: 85, endPoint x: 973, endPoint y: 246, distance: 598.2
click at [973, 246] on div "To navigate, press the arrow keys." at bounding box center [590, 194] width 1179 height 688
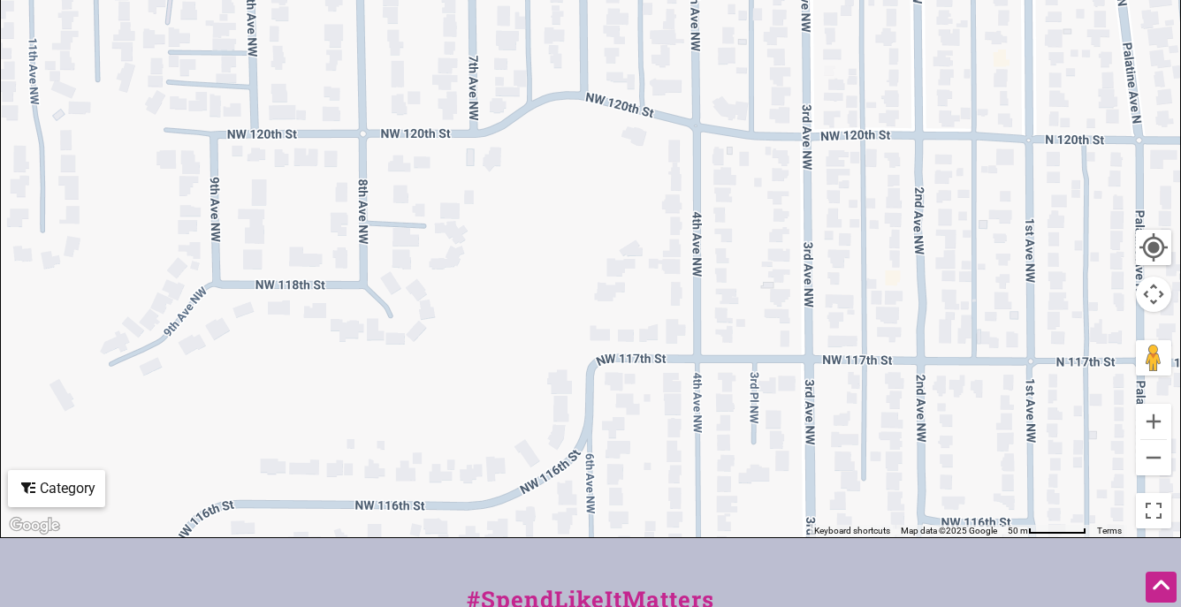
drag, startPoint x: 536, startPoint y: 206, endPoint x: 1011, endPoint y: 110, distance: 484.2
click at [1011, 110] on div "To navigate, press the arrow keys." at bounding box center [590, 194] width 1179 height 688
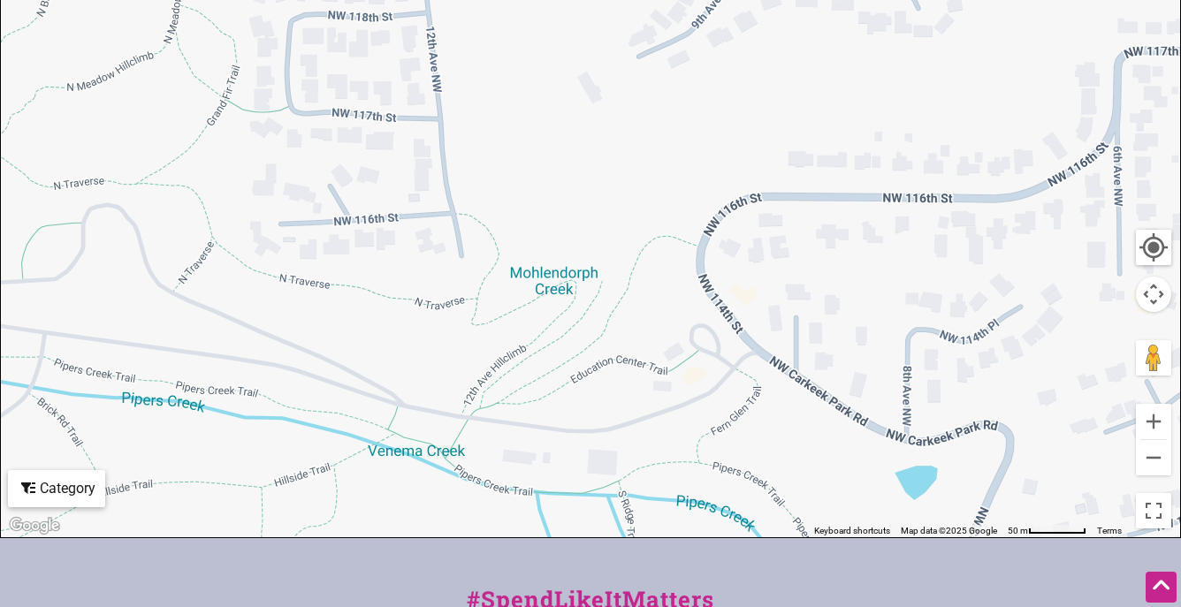
drag
click at [955, 89] on div "To navigate, press the arrow keys." at bounding box center [590, 194] width 1179 height 688
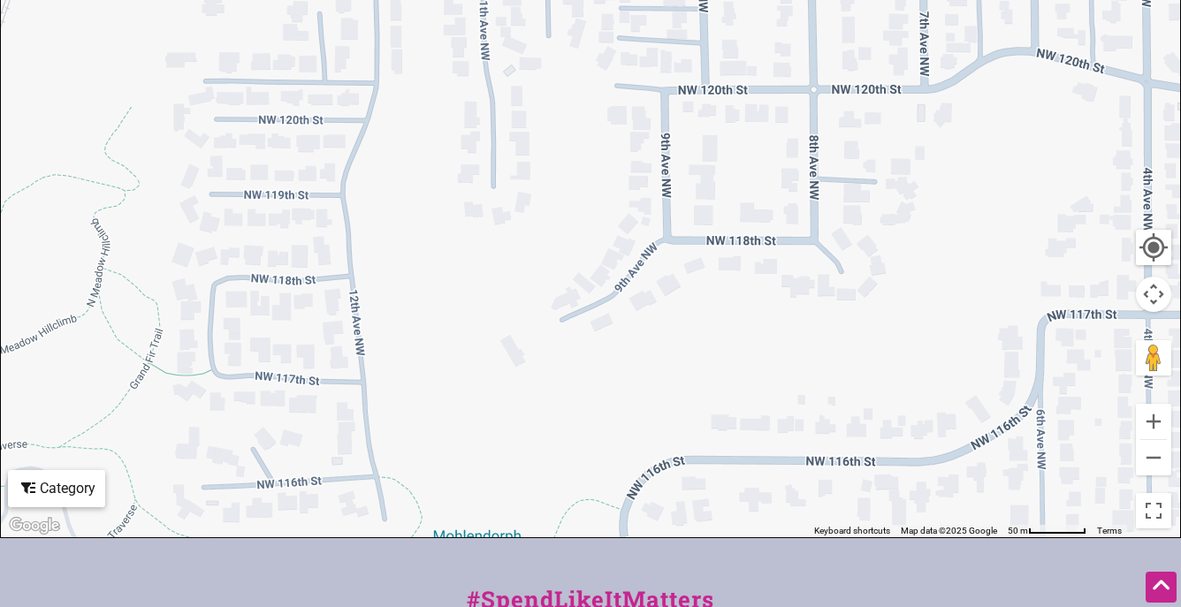
drag, startPoint x: 366, startPoint y: 203, endPoint x: 296, endPoint y: 467, distance: 273.3
click at [296, 467] on div "To navigate, press the arrow keys." at bounding box center [590, 194] width 1179 height 688
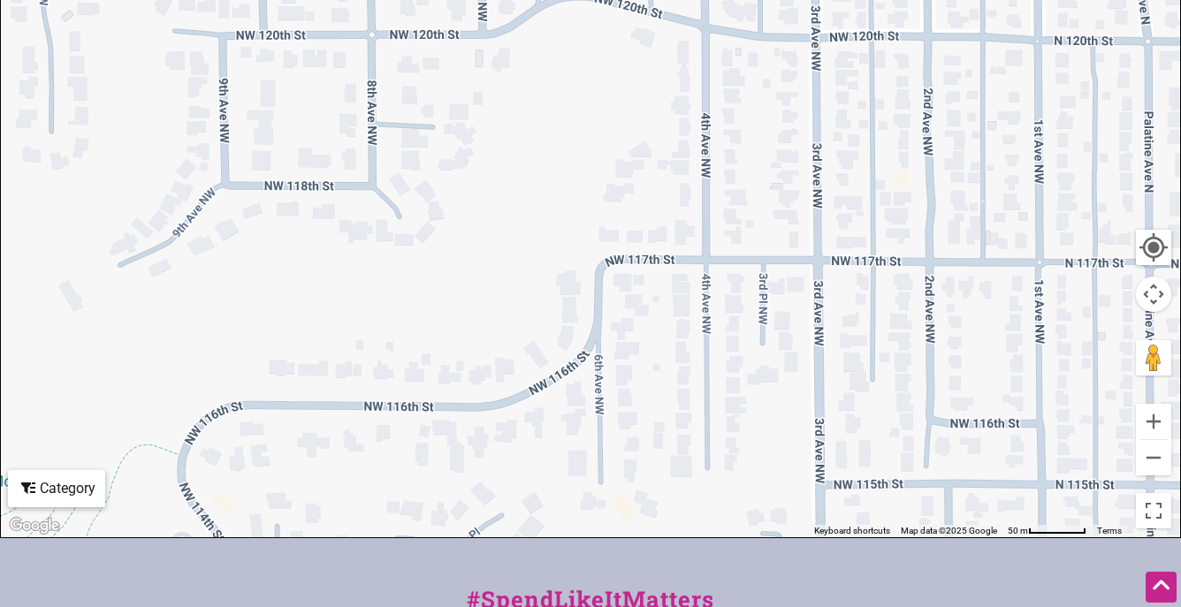
drag, startPoint x: 1021, startPoint y: 81, endPoint x: 575, endPoint y: 29, distance: 448.4
click at [575, 29] on div "To navigate, press the arrow keys." at bounding box center [590, 194] width 1179 height 688
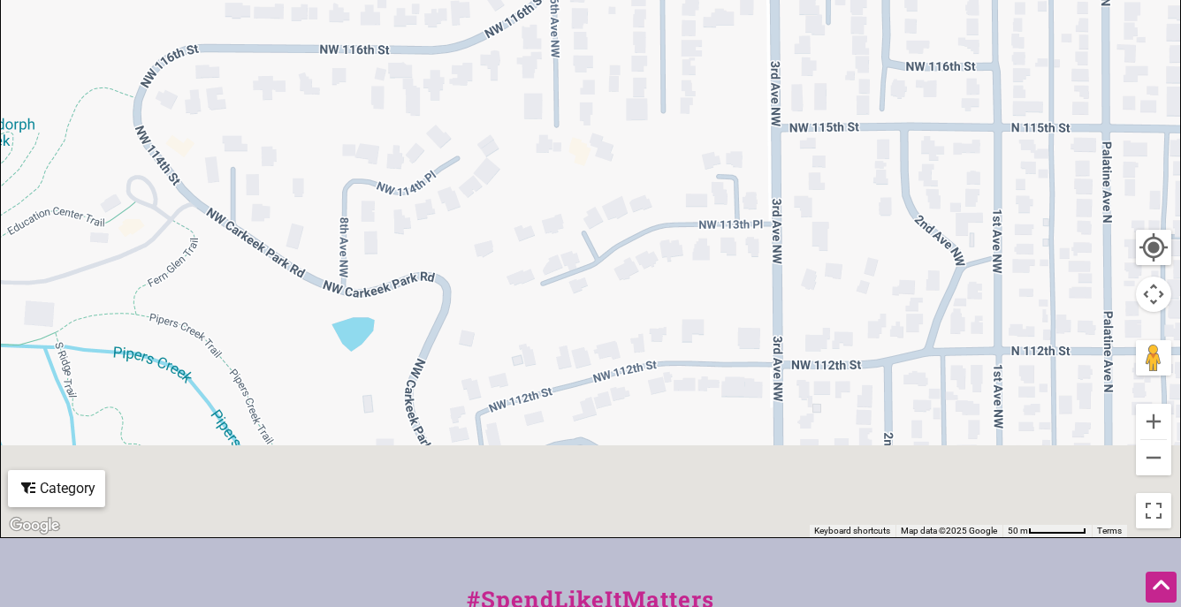
drag, startPoint x: 946, startPoint y: 431, endPoint x: 903, endPoint y: 36, distance: 397.4
click at [902, 39] on div "To navigate, press the arrow keys." at bounding box center [590, 194] width 1179 height 688
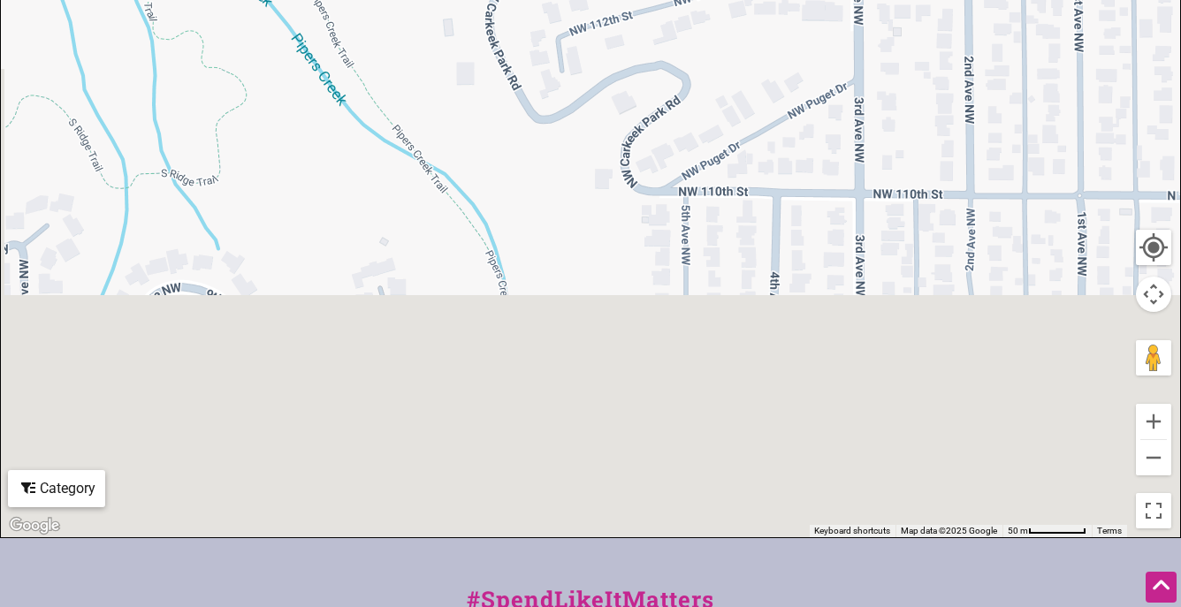
drag, startPoint x: 857, startPoint y: 417, endPoint x: 947, endPoint y: 5, distance: 421.6
click at [940, 44] on div "To navigate, press the arrow keys." at bounding box center [590, 194] width 1179 height 688
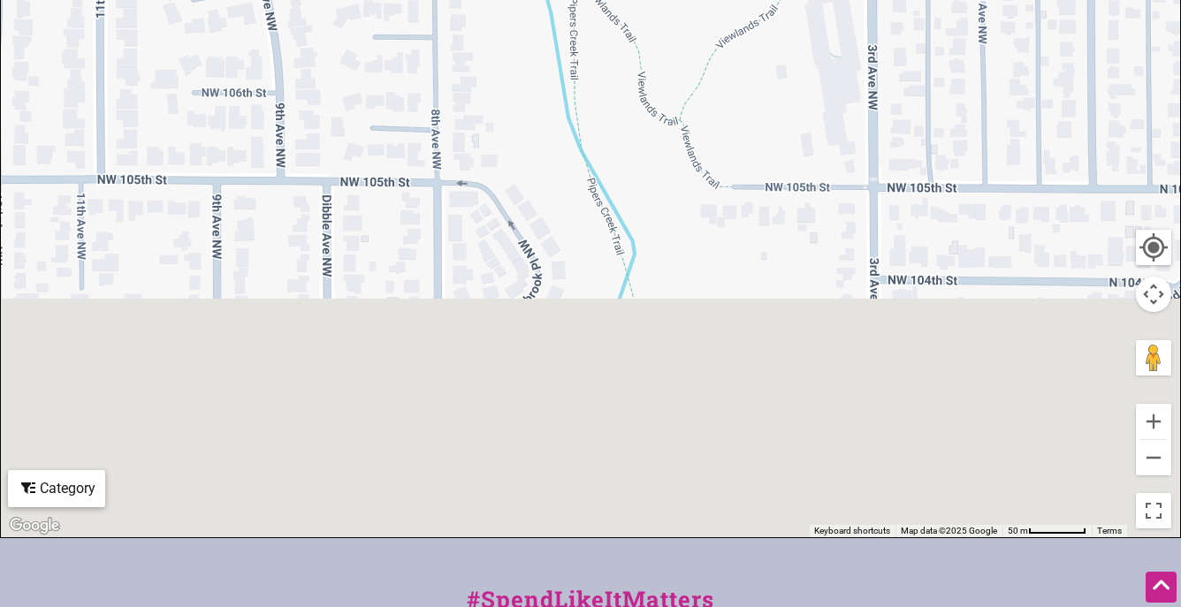
drag, startPoint x: 962, startPoint y: 400, endPoint x: 952, endPoint y: 11, distance: 389.8
click at [949, 25] on div "To navigate, press the arrow keys." at bounding box center [590, 194] width 1179 height 688
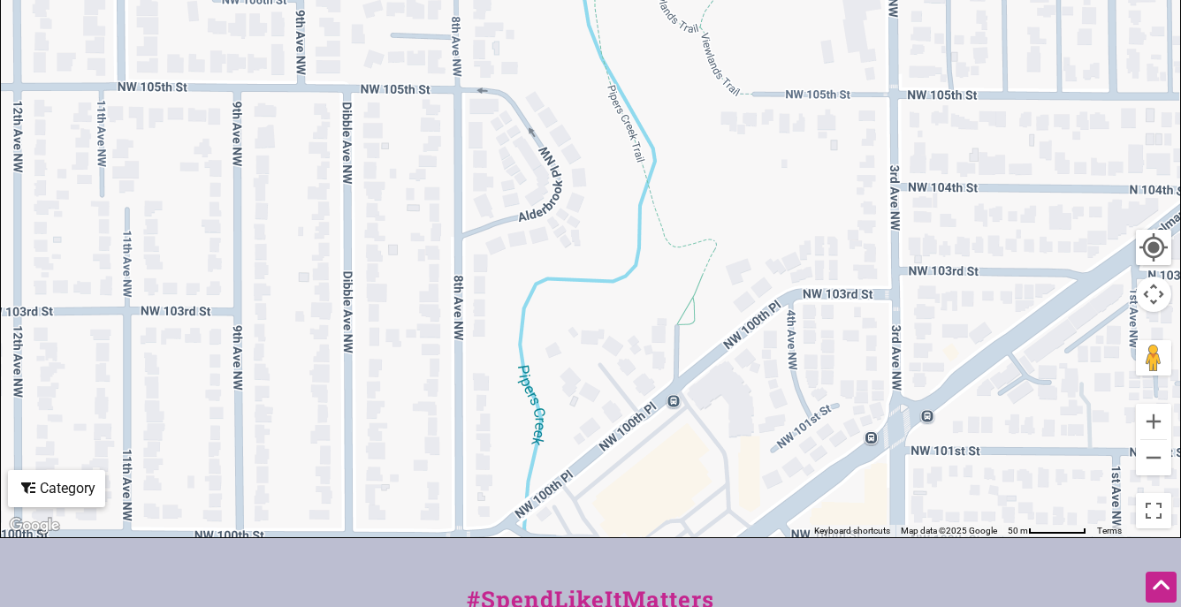
drag, startPoint x: 962, startPoint y: 278, endPoint x: 1039, endPoint y: -7, distance: 295.9
click at [1039, 0] on div "To navigate, press the arrow keys." at bounding box center [590, 194] width 1179 height 688
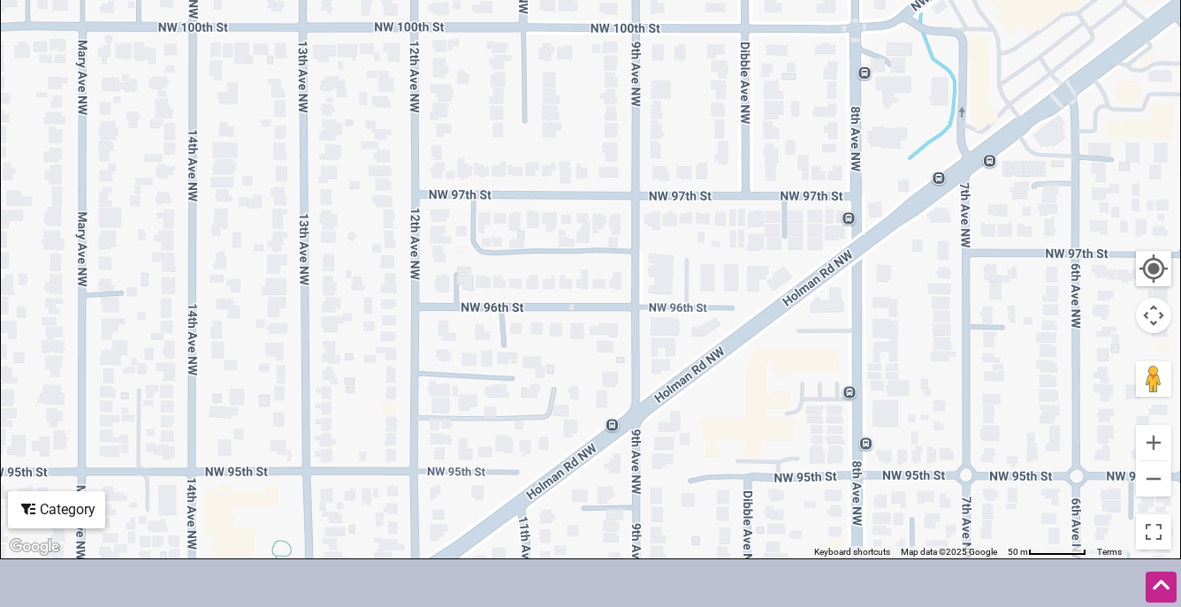
drag, startPoint x: 736, startPoint y: 419, endPoint x: 1055, endPoint y: 207, distance: 383.1
click at [1055, 207] on div "To navigate, press the arrow keys." at bounding box center [590, 215] width 1179 height 688
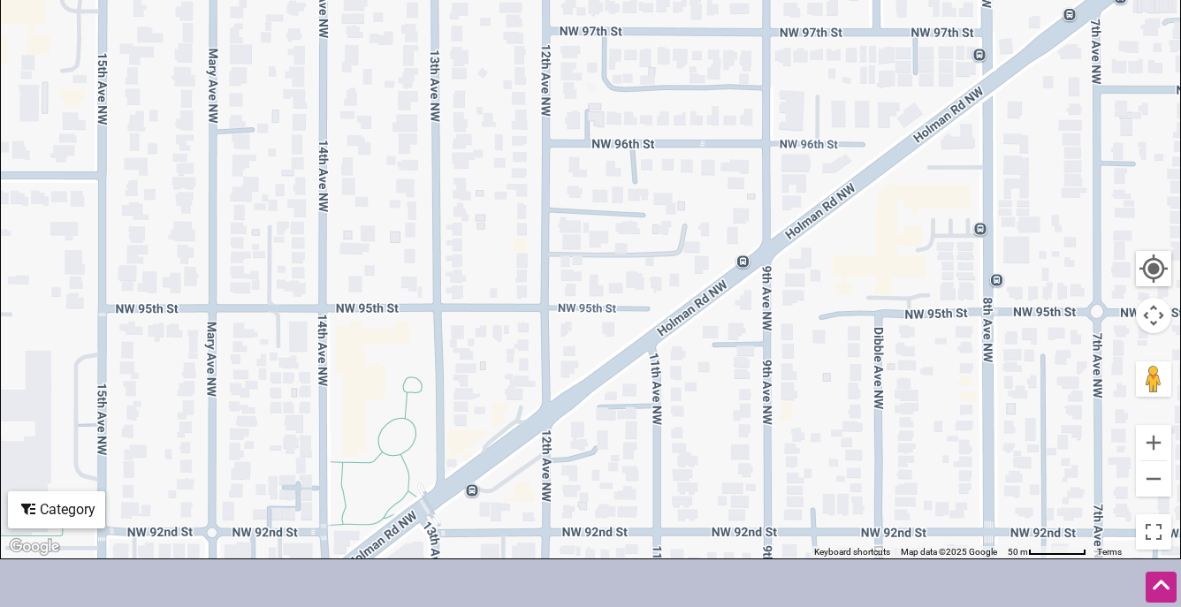
drag, startPoint x: 636, startPoint y: 370, endPoint x: 771, endPoint y: 206, distance: 212.3
click at [771, 206] on div "To navigate, press the arrow keys." at bounding box center [590, 215] width 1179 height 688
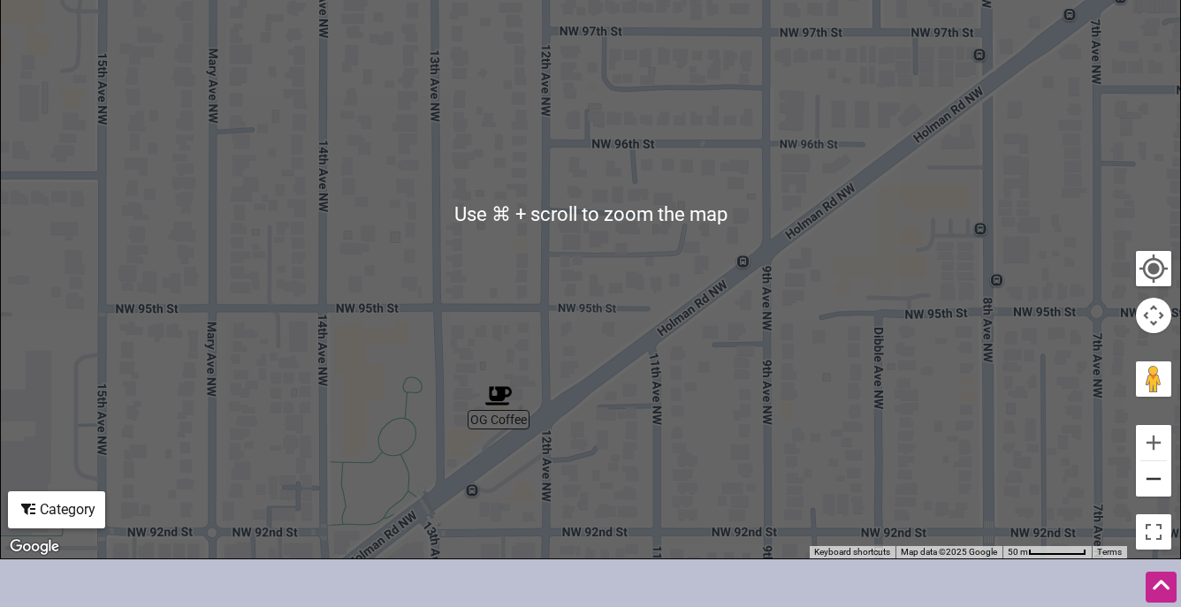
click at [1162, 485] on button "Zoom out" at bounding box center [1153, 478] width 35 height 35
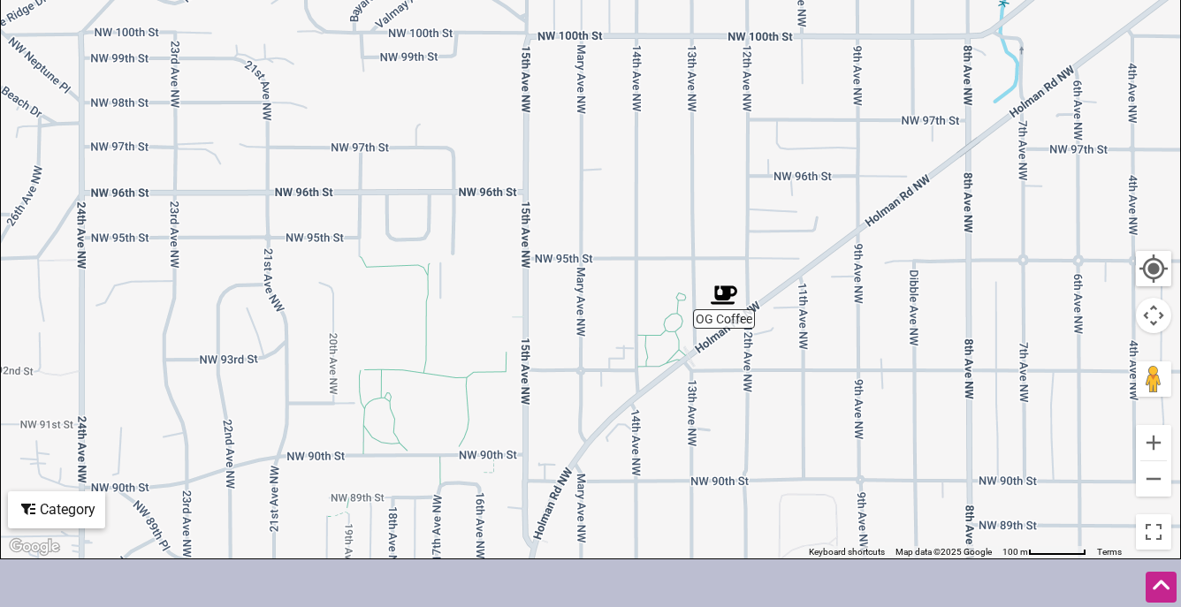
drag, startPoint x: 688, startPoint y: 365, endPoint x: 870, endPoint y: 362, distance: 181.2
click at [870, 362] on div "To navigate, press the arrow keys." at bounding box center [590, 215] width 1179 height 688
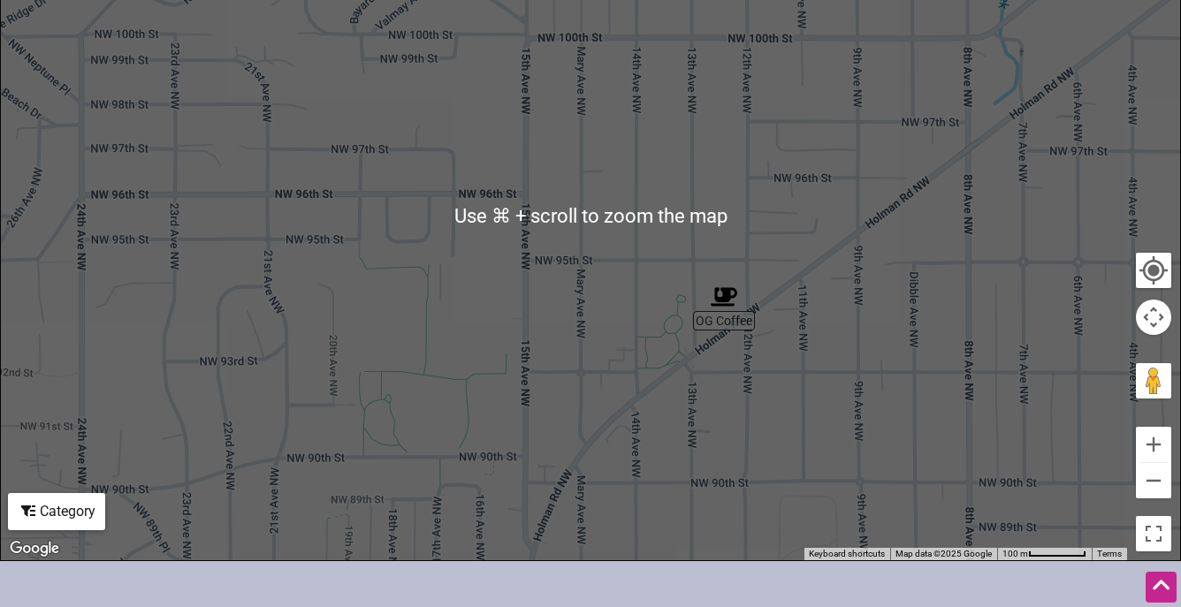
scroll to position [421, 0]
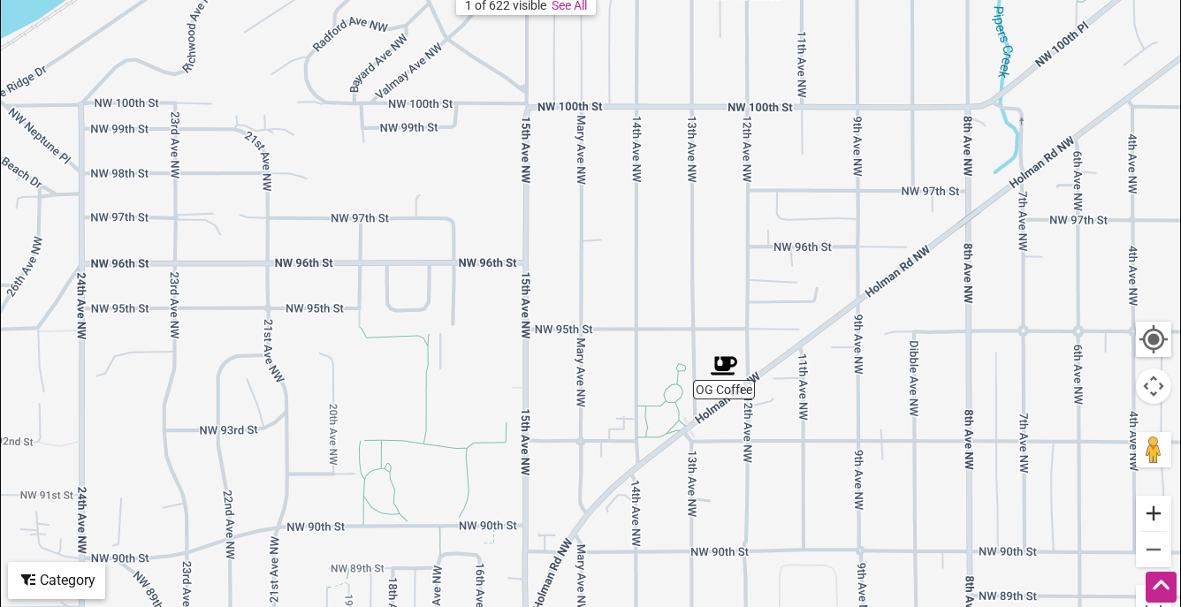
click at [1150, 520] on button "Zoom in" at bounding box center [1153, 513] width 35 height 35
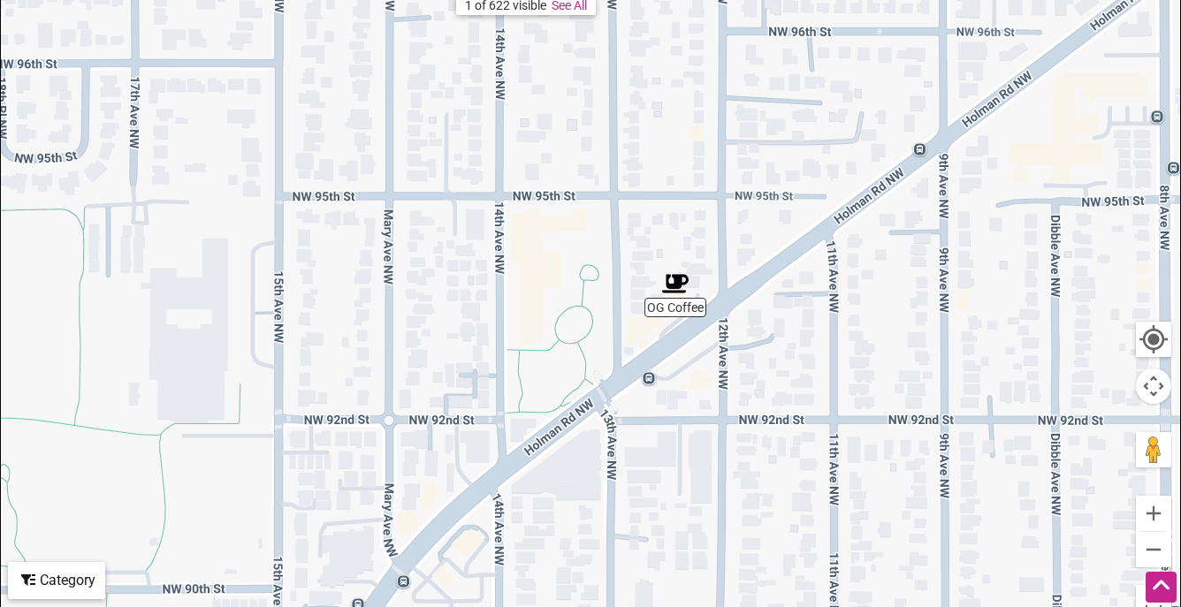
drag, startPoint x: 1060, startPoint y: 535, endPoint x: 876, endPoint y: 354, distance: 258.1
click at [876, 354] on div "To navigate, press the arrow keys." at bounding box center [590, 286] width 1179 height 688
click at [1167, 513] on button "Zoom in" at bounding box center [1153, 513] width 35 height 35
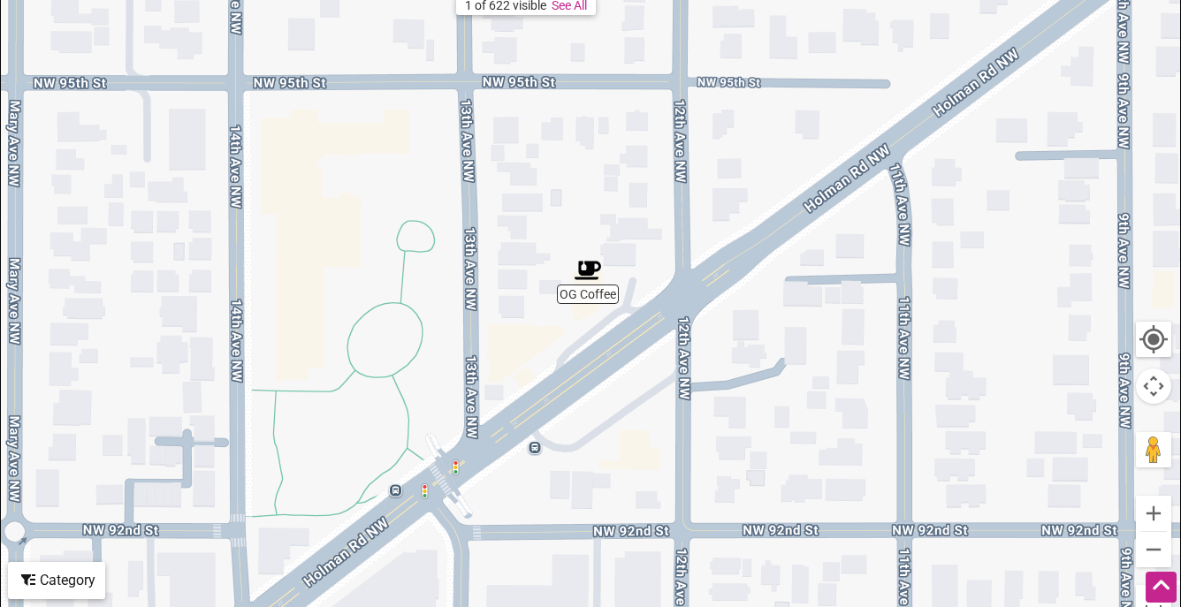
drag, startPoint x: 1019, startPoint y: 440, endPoint x: 842, endPoint y: 417, distance: 178.2
click at [842, 417] on div "To navigate, press the arrow keys." at bounding box center [590, 286] width 1179 height 688
click at [1161, 516] on button "Zoom in" at bounding box center [1153, 513] width 35 height 35
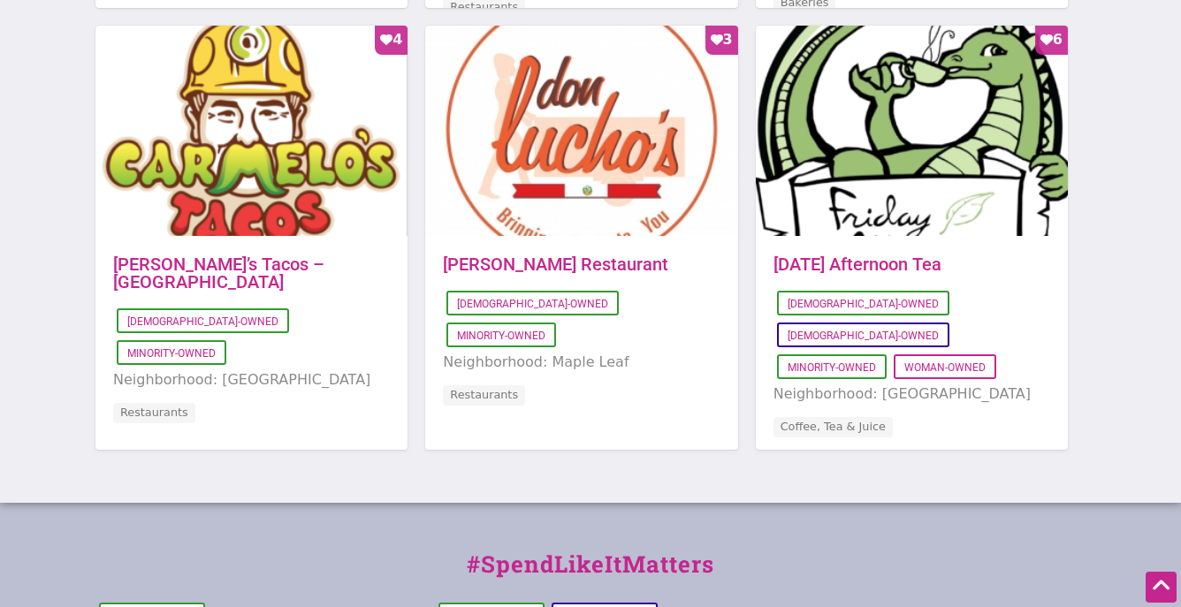
scroll to position [1881, 0]
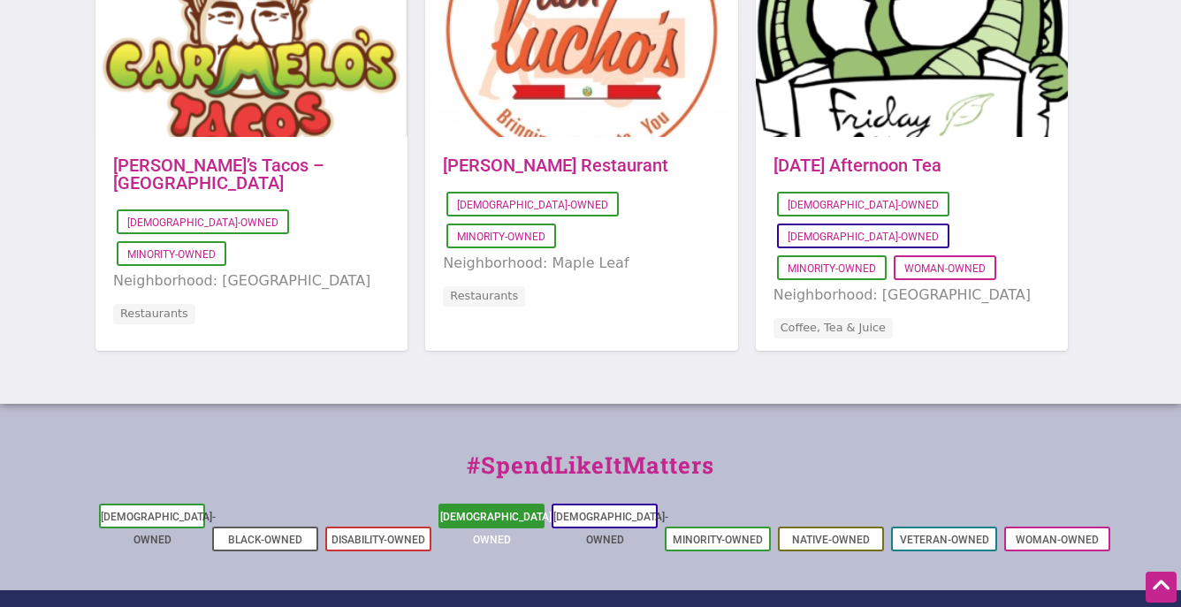
click at [501, 511] on link "[DEMOGRAPHIC_DATA]-Owned" at bounding box center [497, 528] width 115 height 35
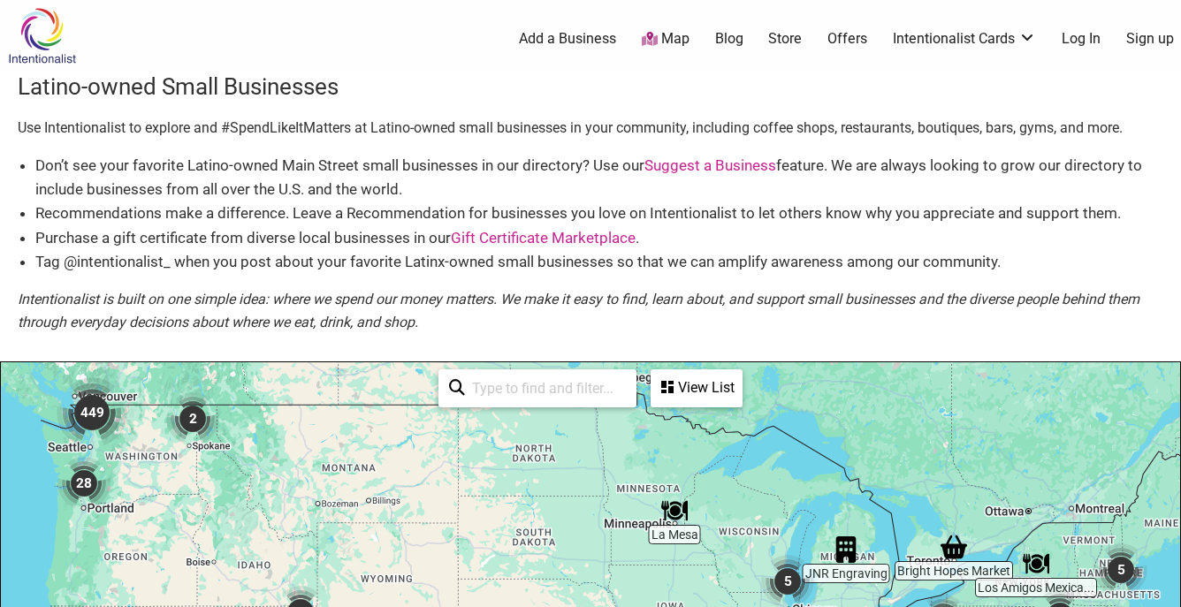
click at [703, 168] on link "Suggest a Business" at bounding box center [710, 165] width 132 height 18
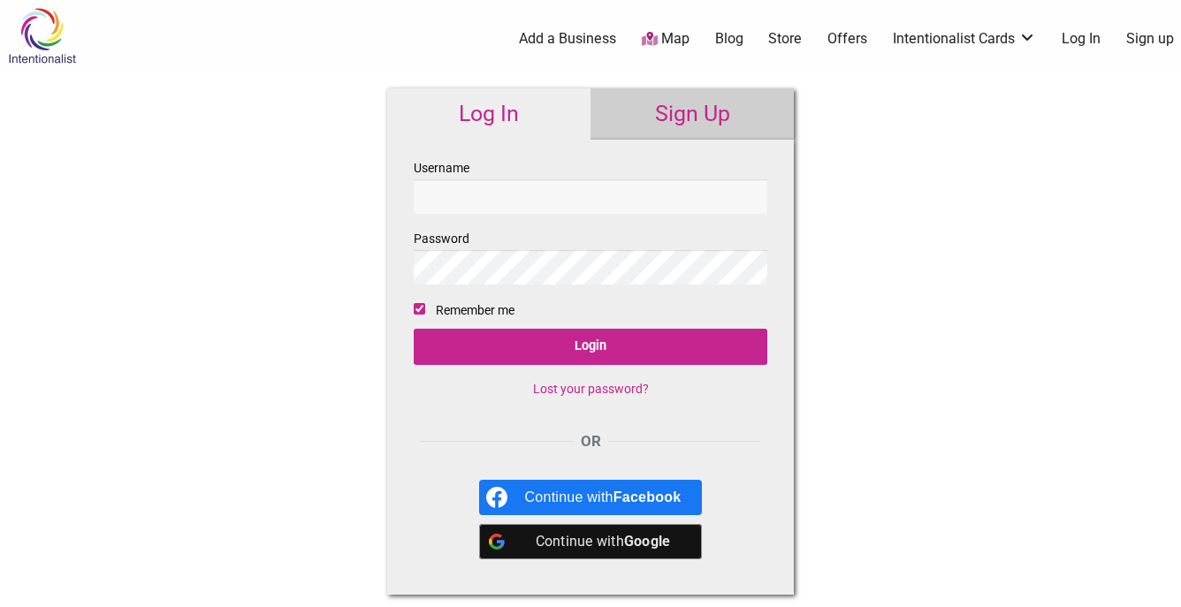
click at [639, 548] on b "Google" at bounding box center [647, 541] width 47 height 17
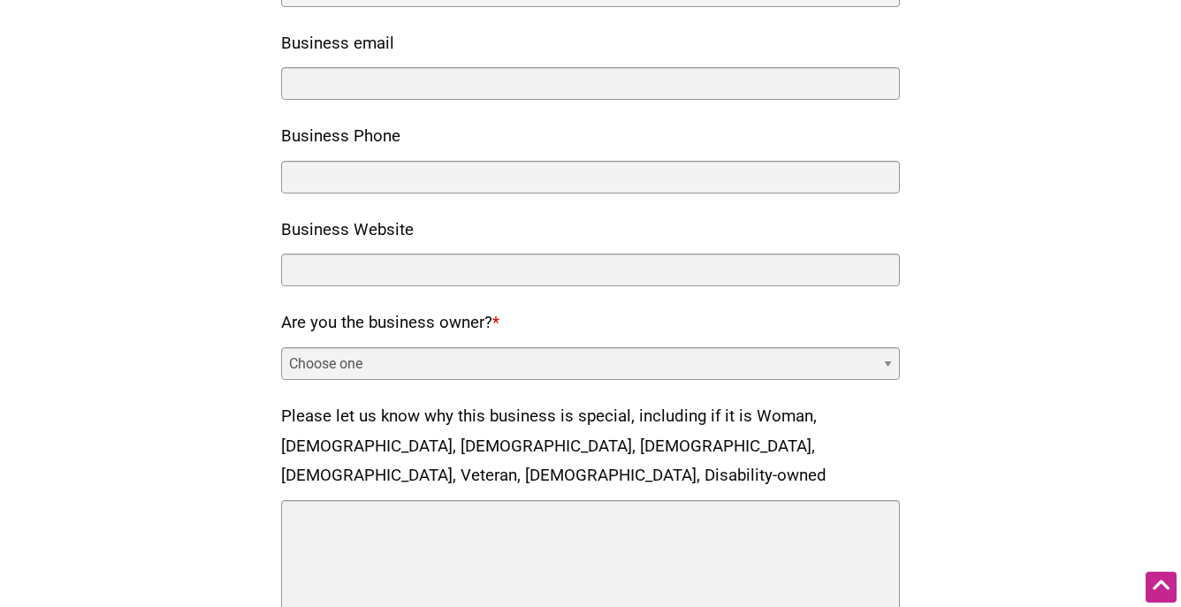
scroll to position [566, 0]
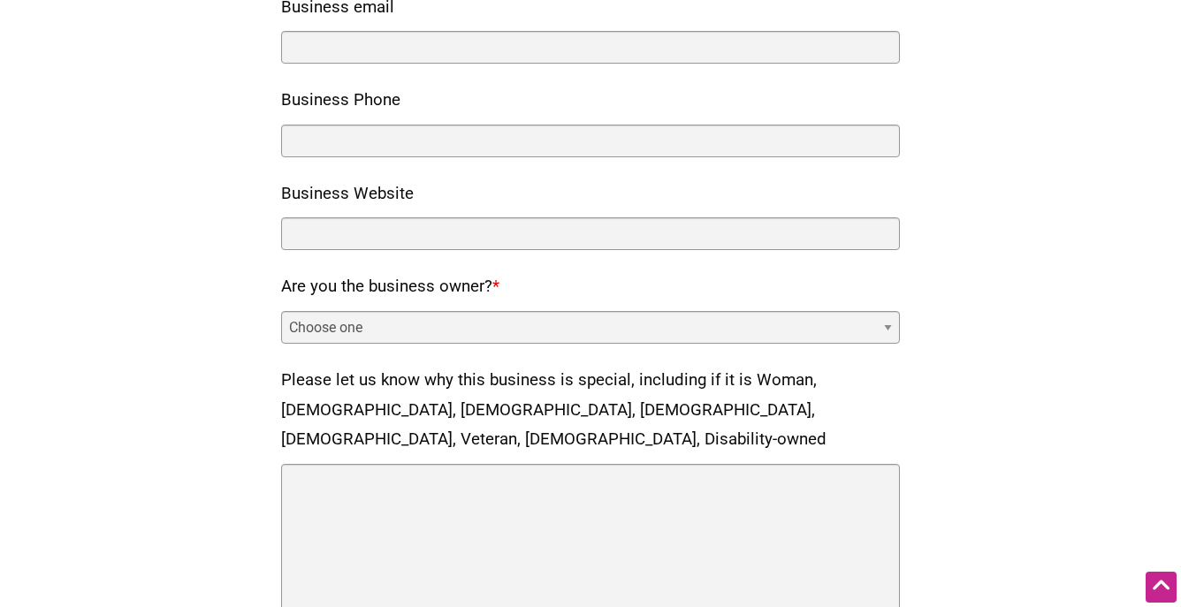
click option "Choose one" at bounding box center [0, 0] width 0 height 0
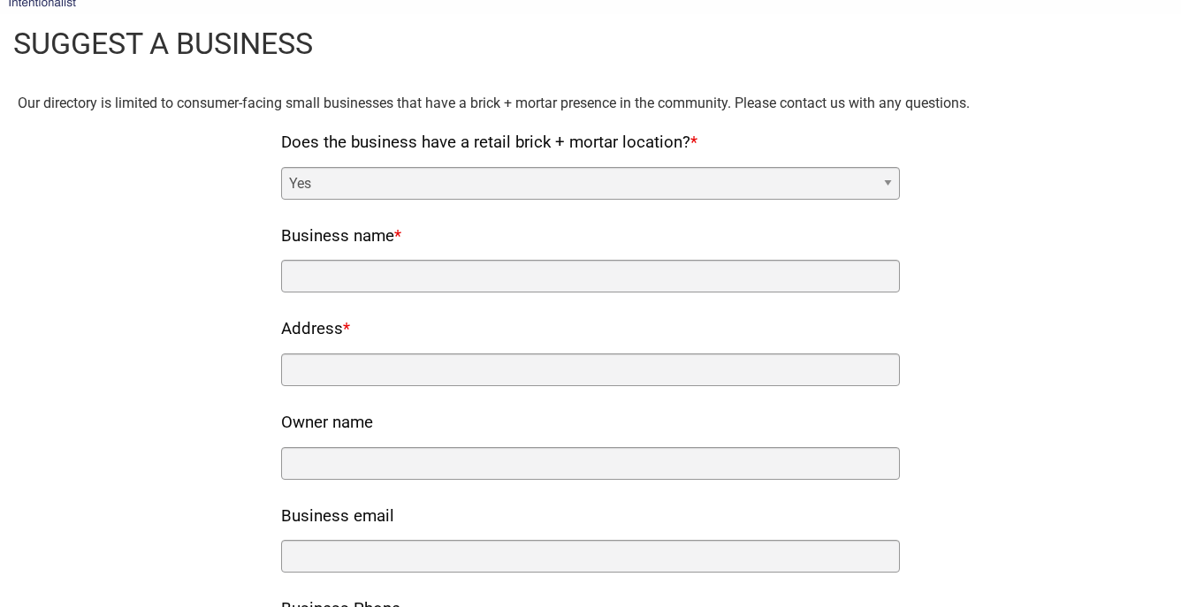
scroll to position [0, 0]
